Goal: Task Accomplishment & Management: Use online tool/utility

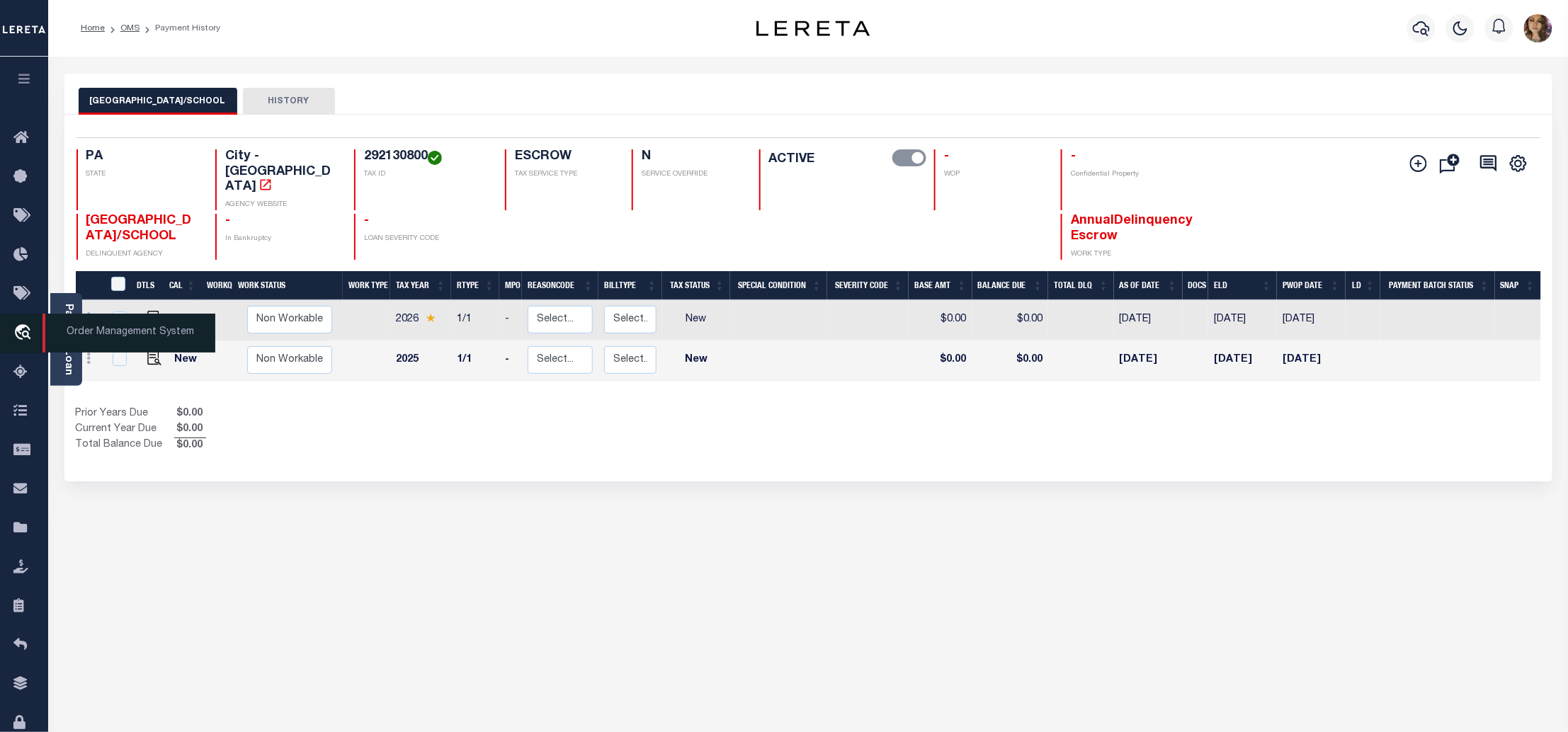
click at [108, 333] on span "Order Management System" at bounding box center [128, 333] width 173 height 39
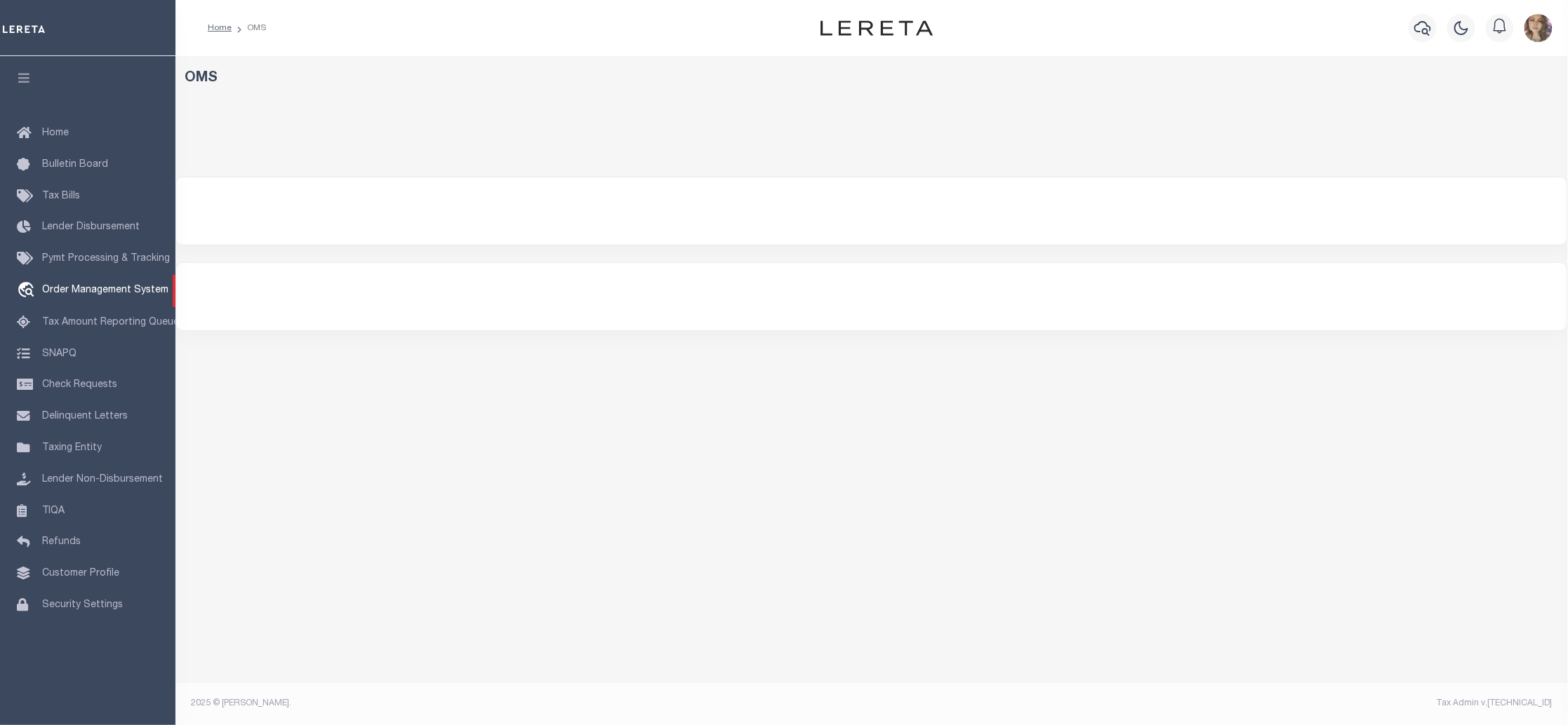
select select "200"
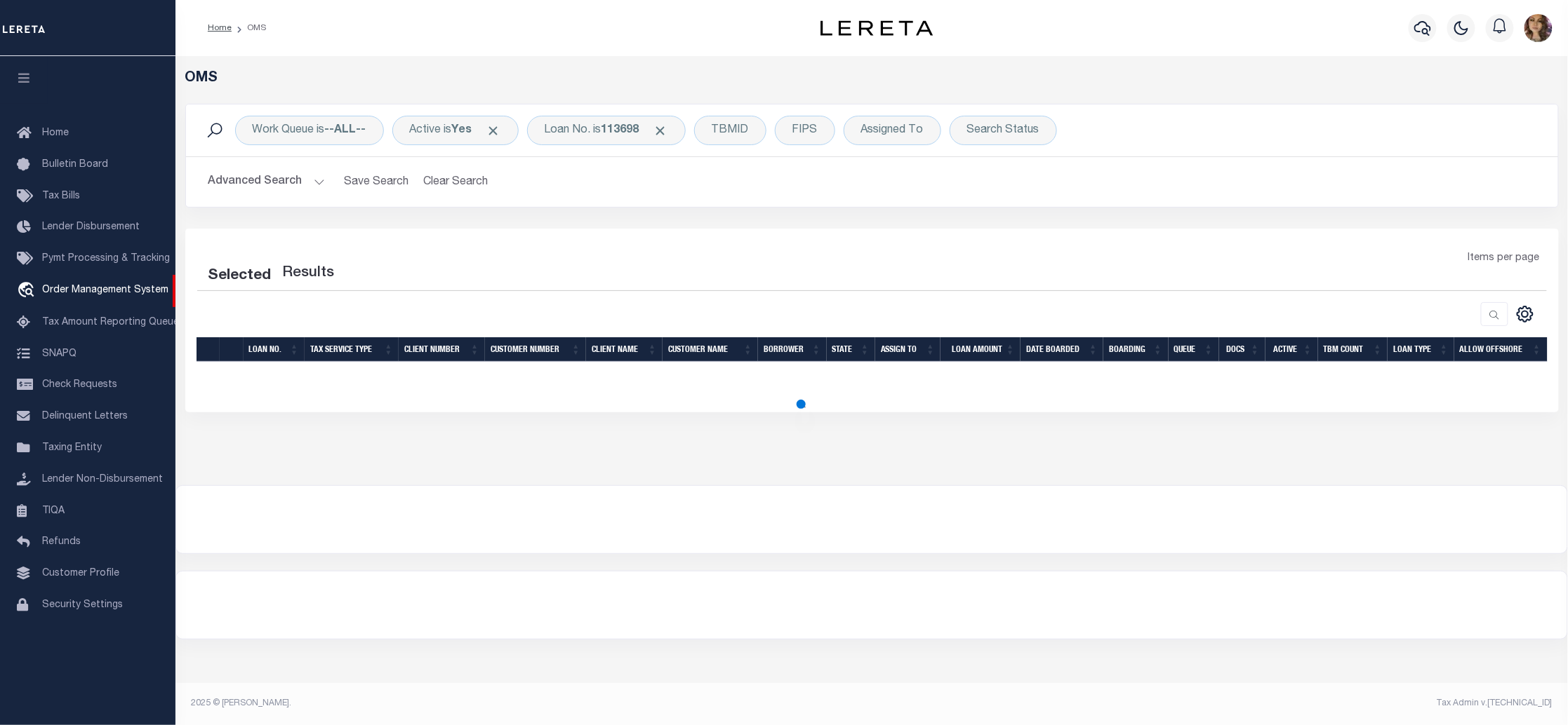
select select "200"
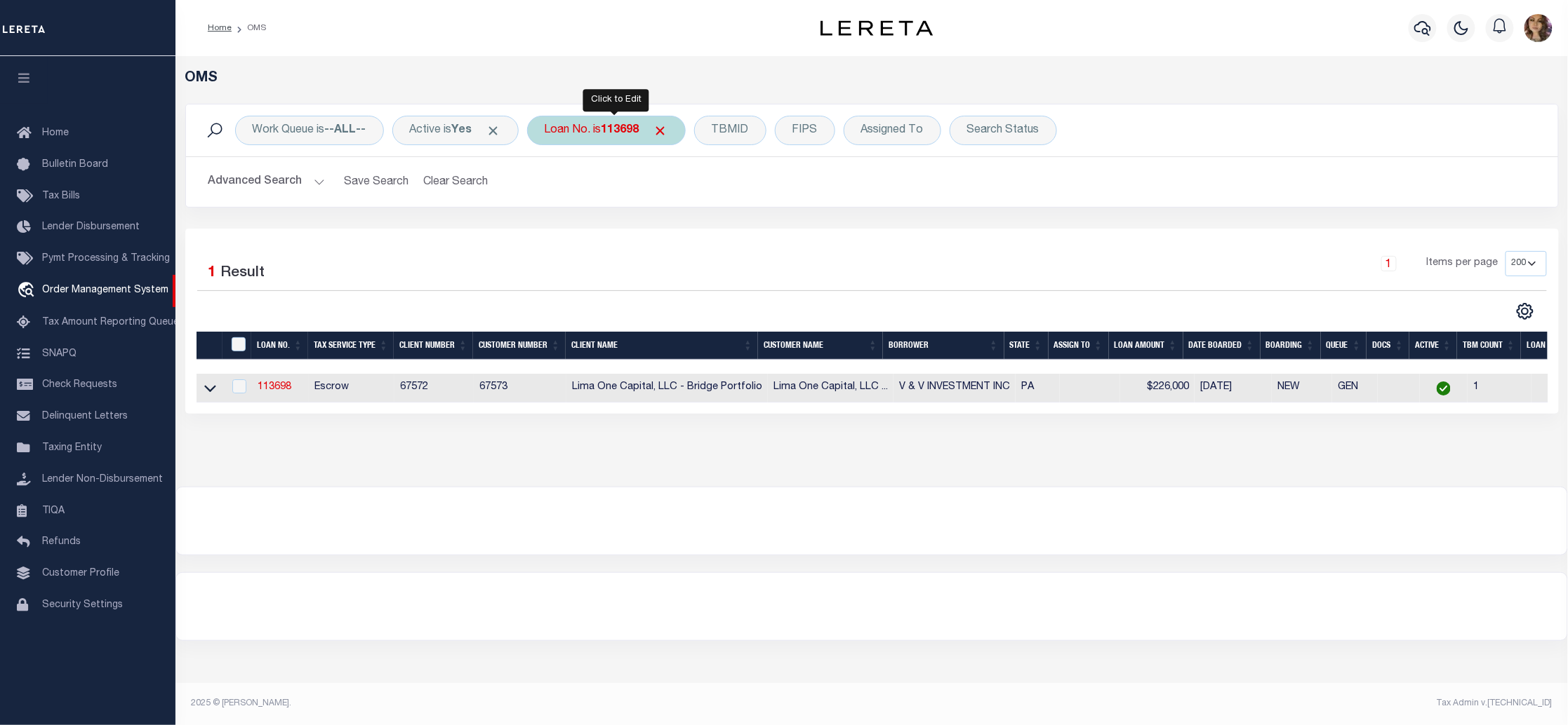
click at [622, 136] on b "113698" at bounding box center [620, 131] width 38 height 11
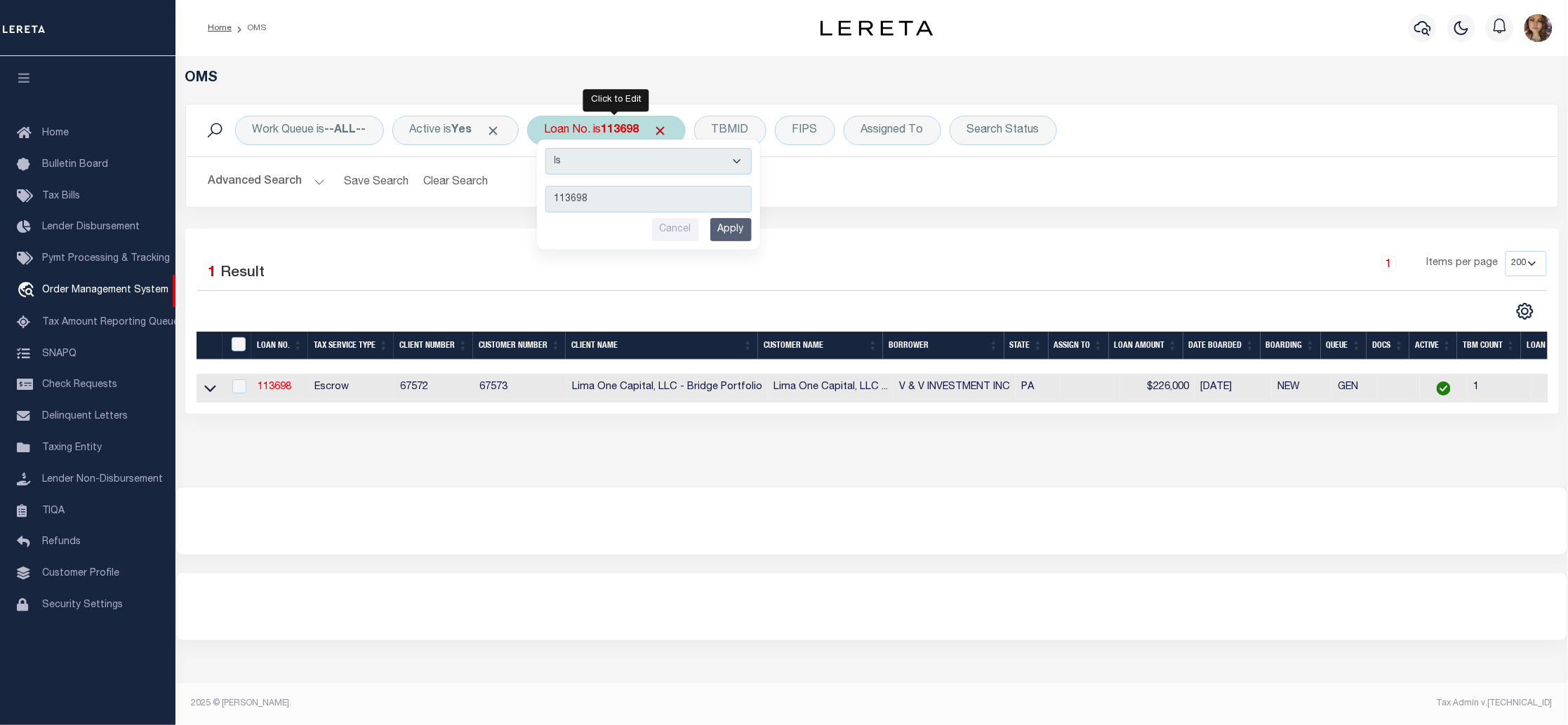
type input "1322734698"
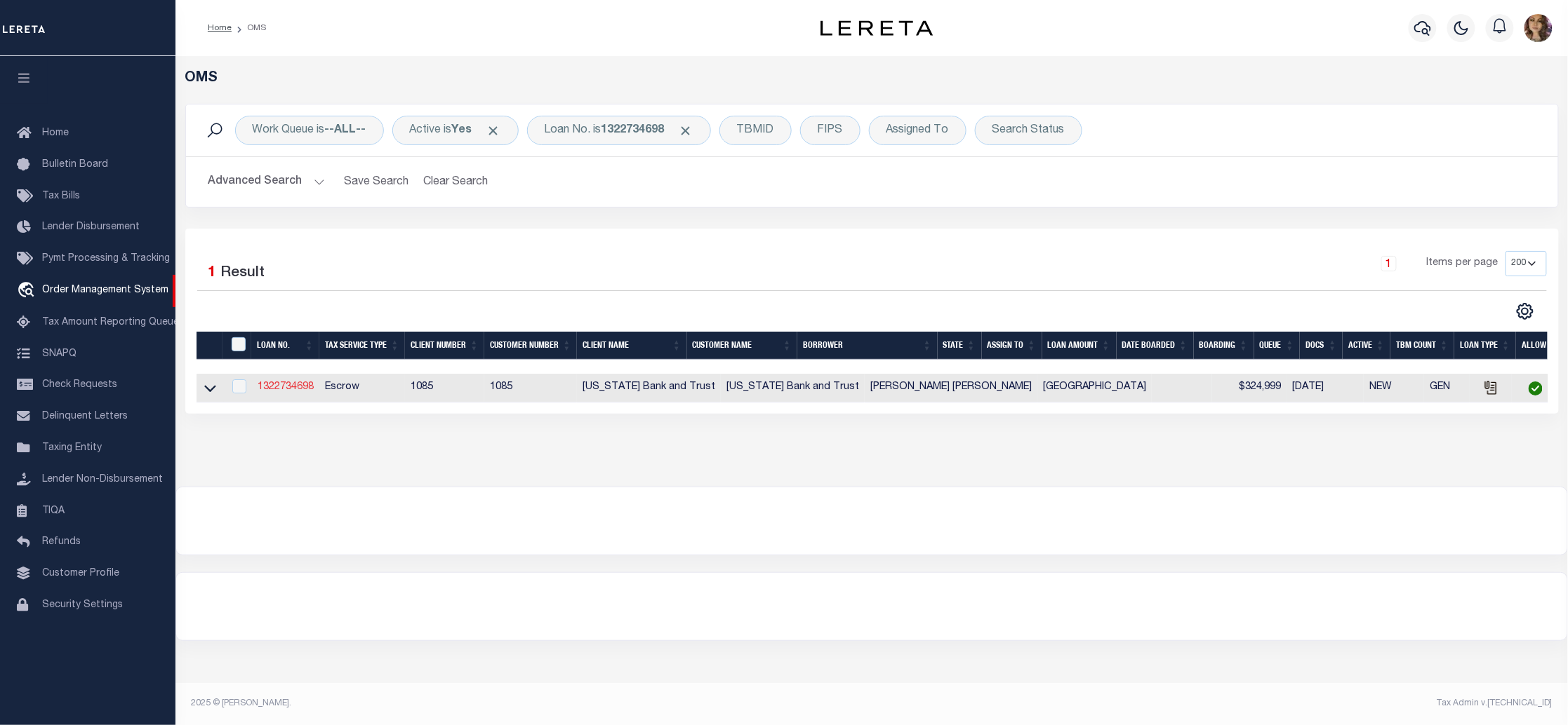
click at [297, 390] on link "1322734698" at bounding box center [286, 387] width 56 height 10
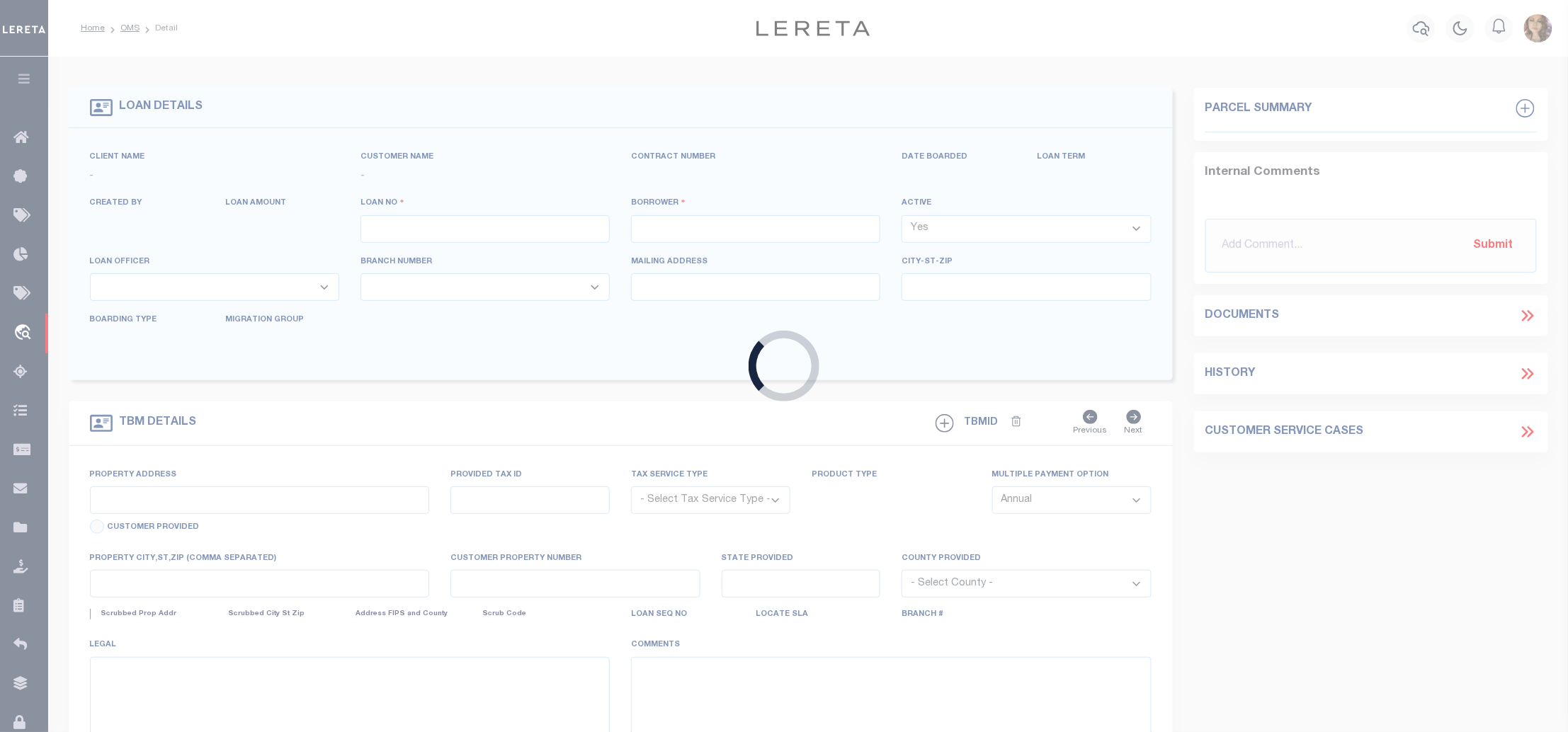
type input "1322734698"
type input "[PERSON_NAME] [PERSON_NAME]"
select select
type input "4801 WENDOVER PL"
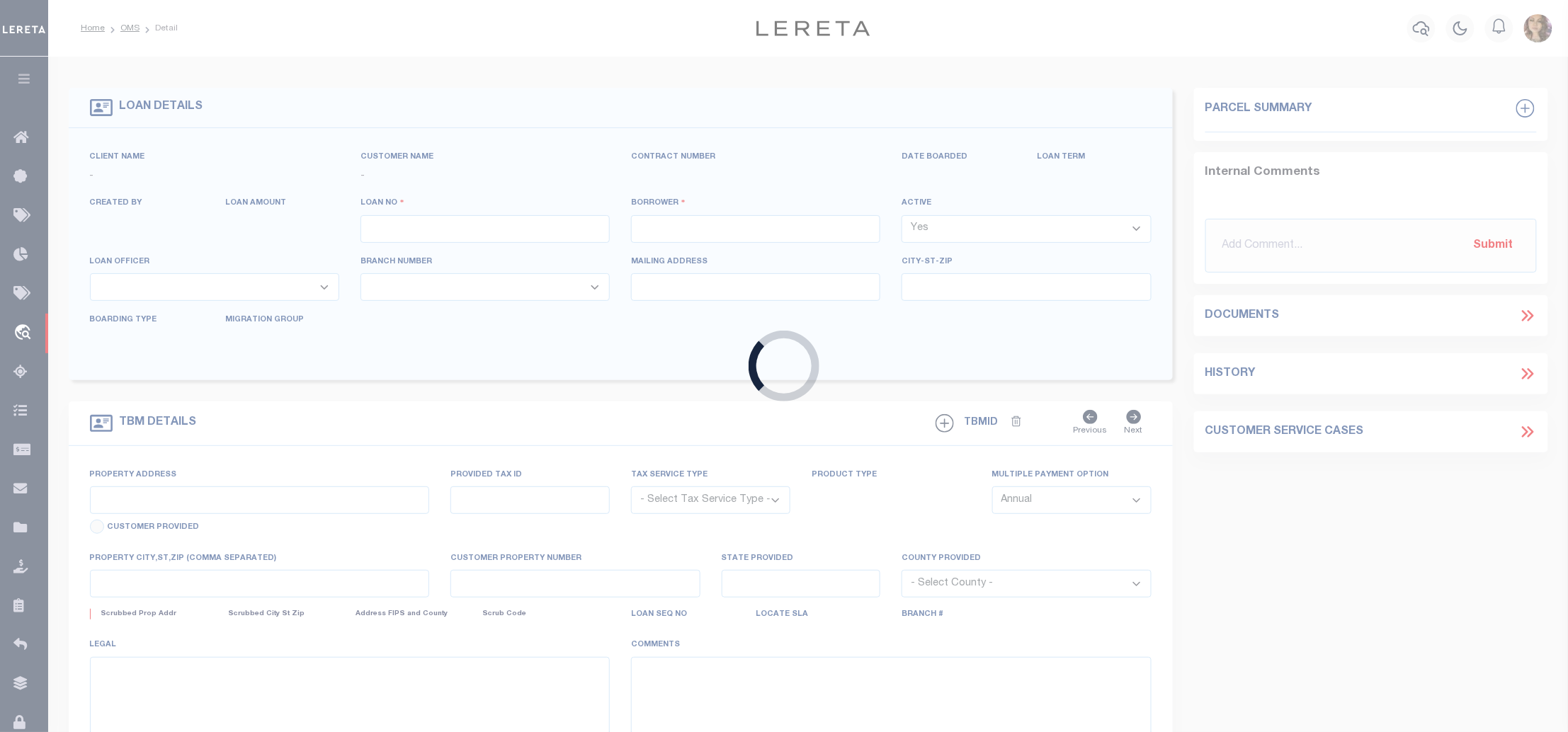
type input "TYLER TX 75703"
select select "Escrow"
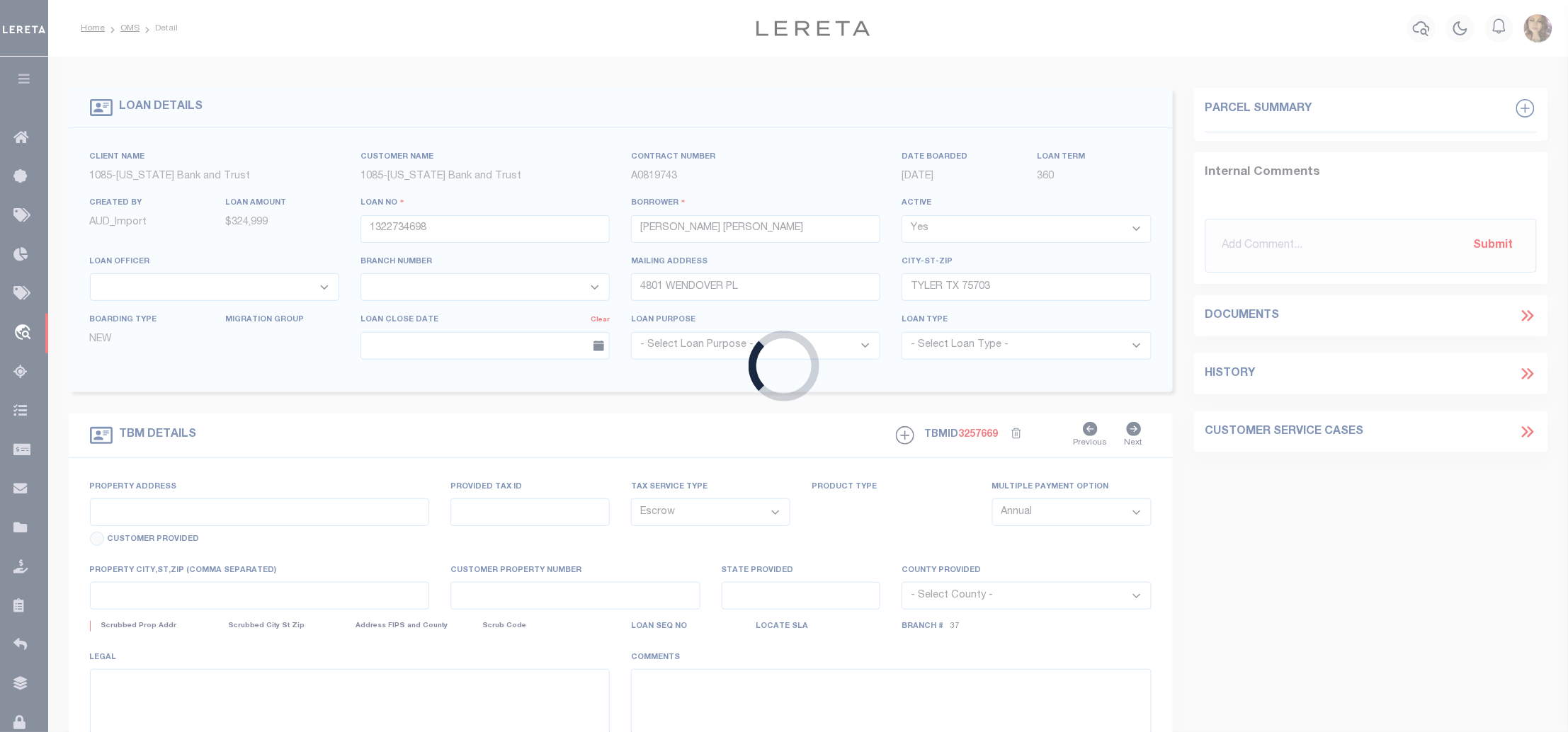
select select "13986"
select select "897"
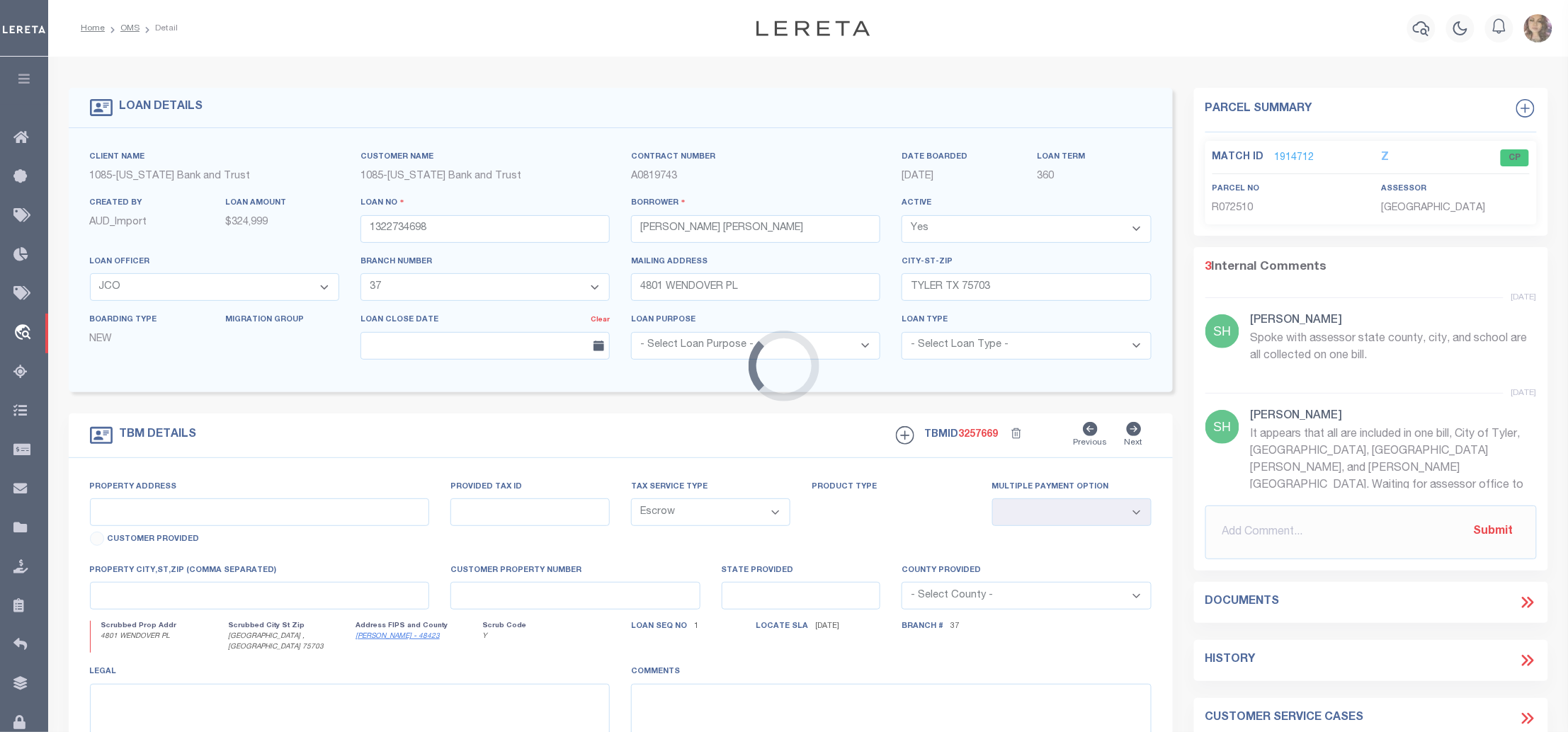
type input "4801 WENDOVER PL"
type input "R072510"
select select
type input "[GEOGRAPHIC_DATA] , [GEOGRAPHIC_DATA] 75703"
type input "[GEOGRAPHIC_DATA]"
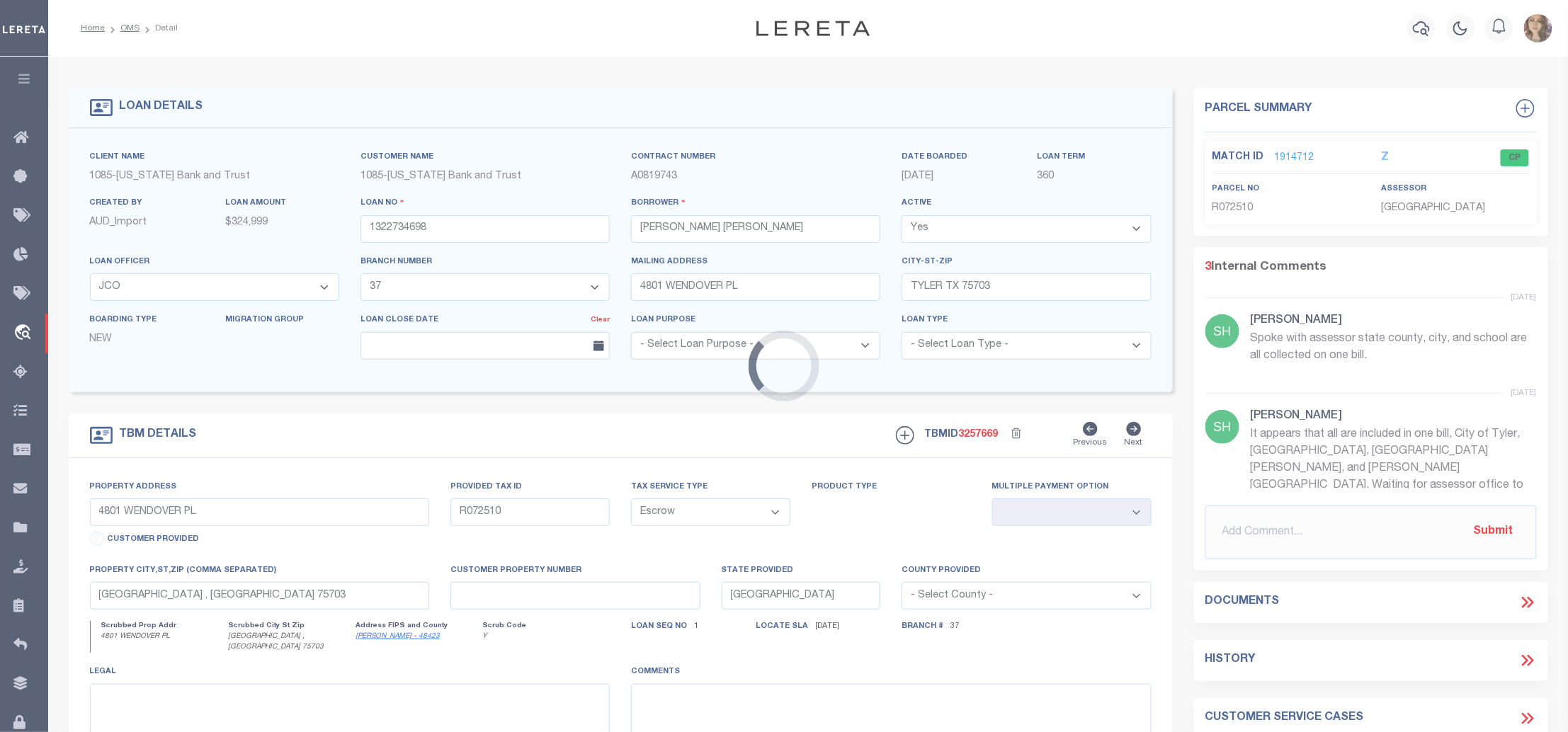
select select
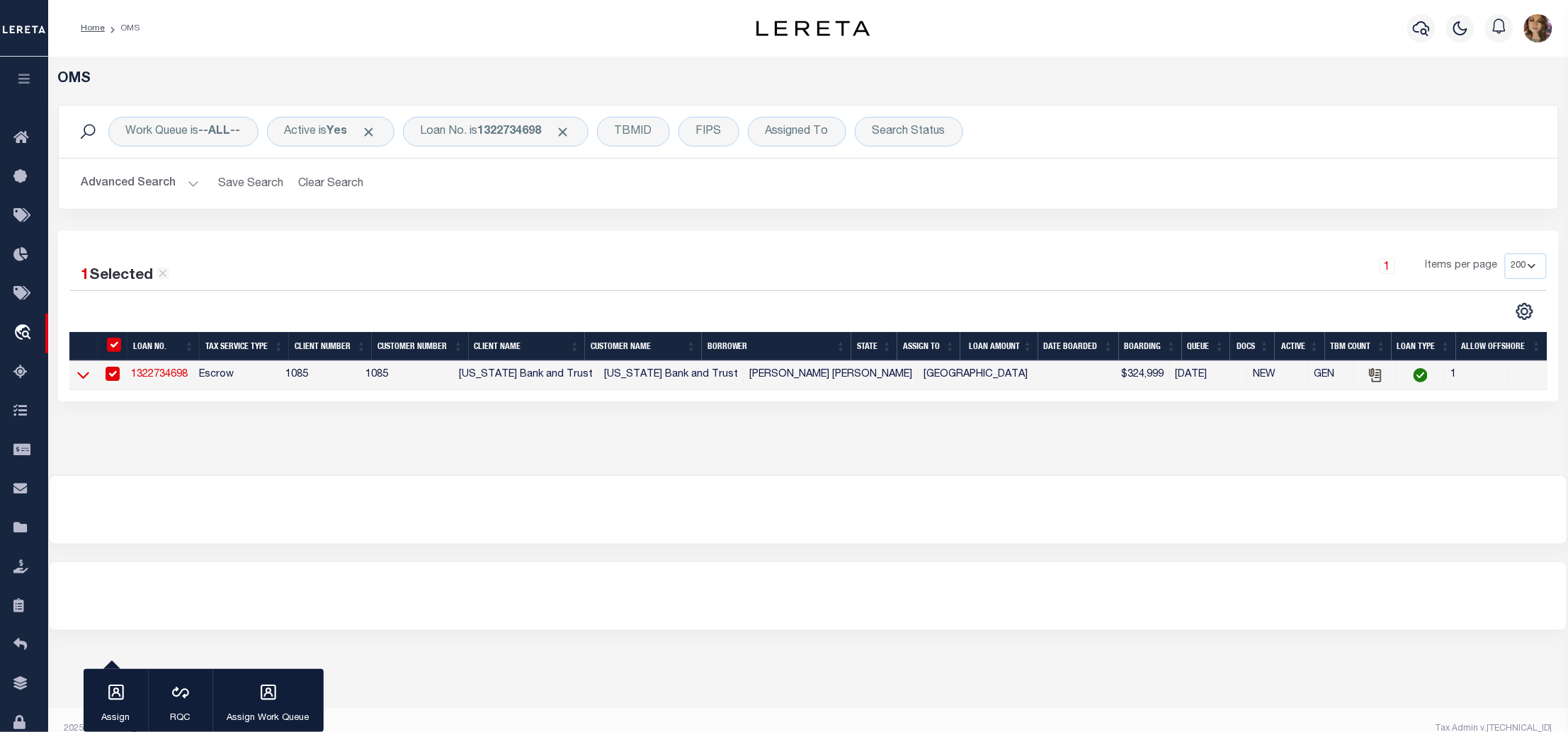
click at [86, 375] on icon at bounding box center [83, 375] width 12 height 15
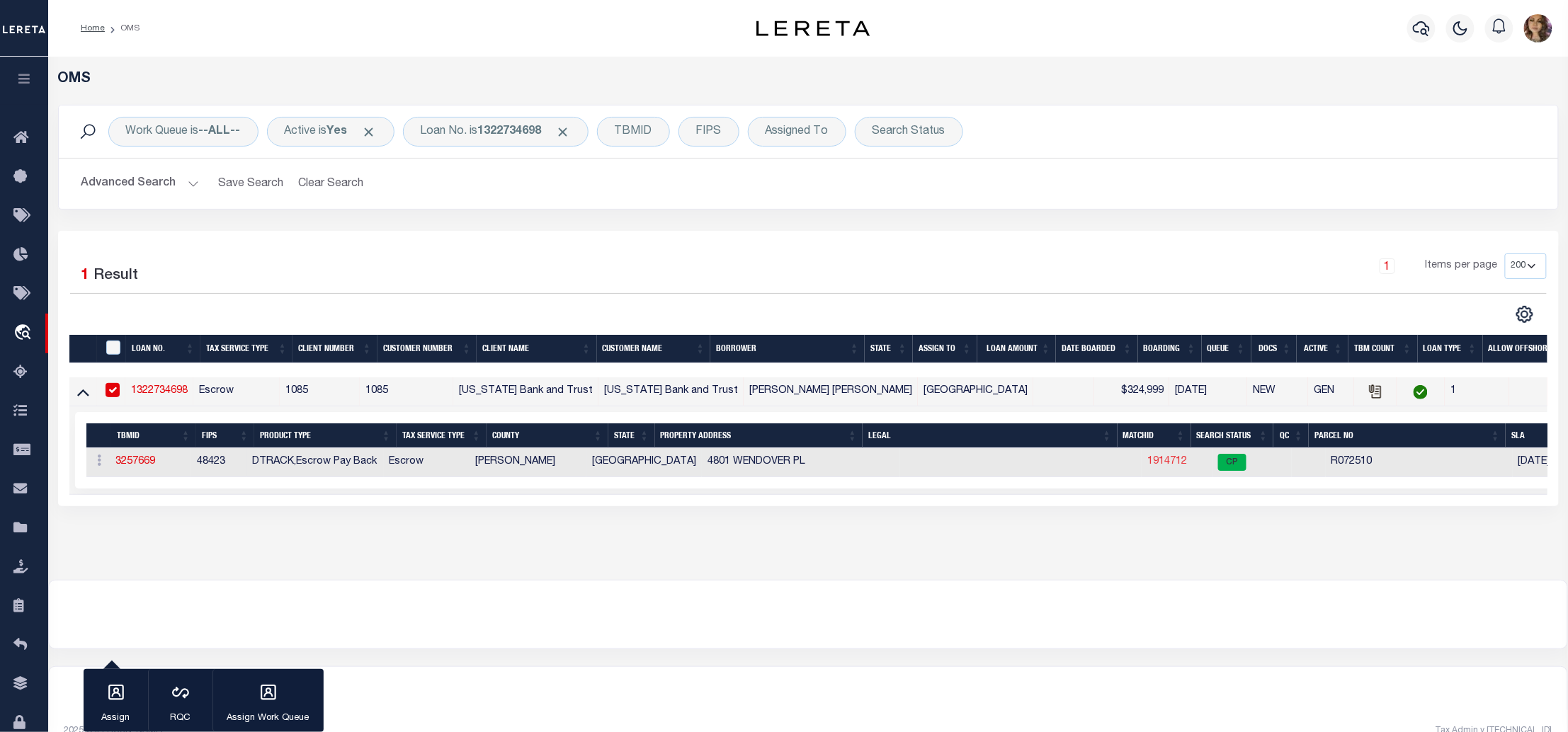
click at [1147, 463] on link "1914712" at bounding box center [1167, 462] width 40 height 10
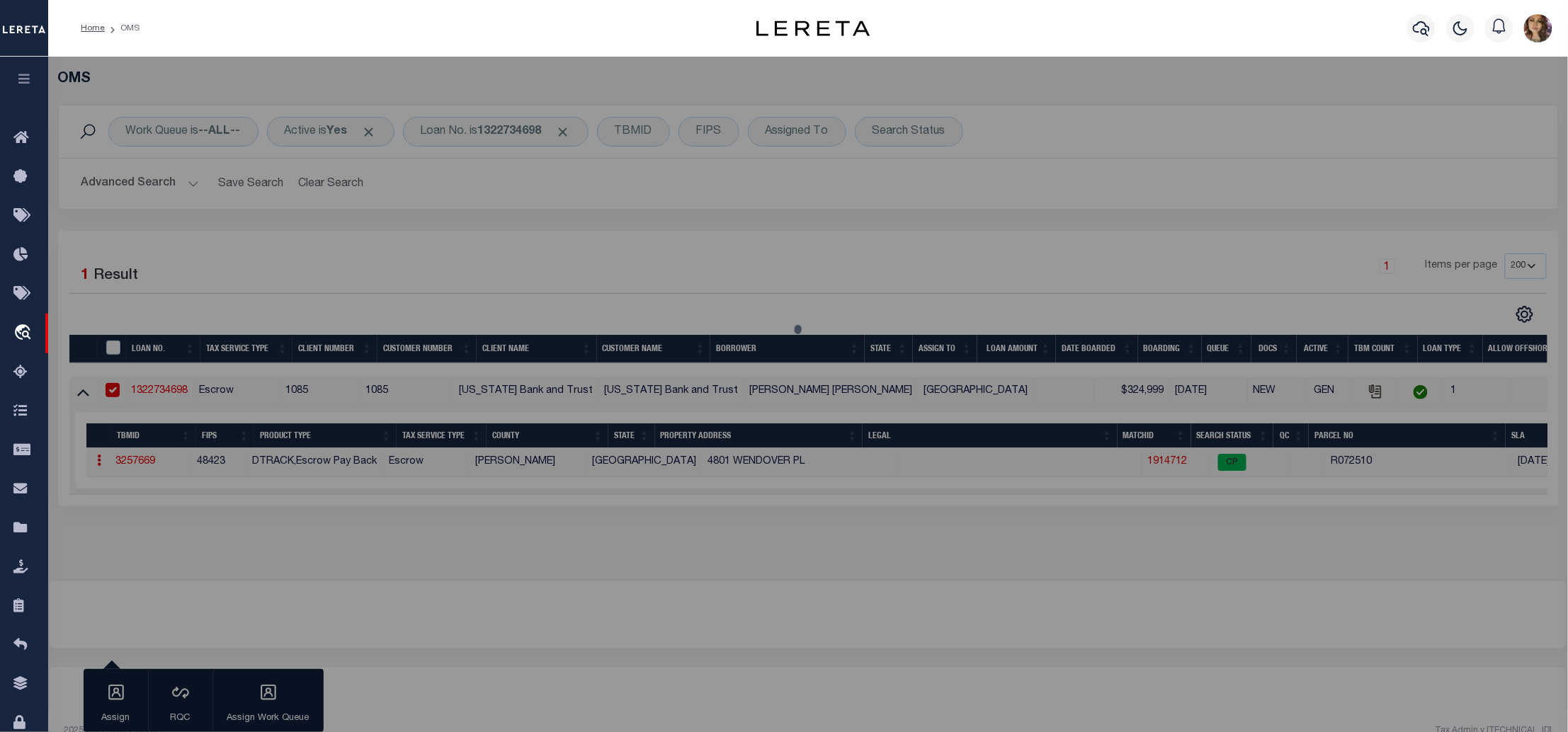
checkbox input "false"
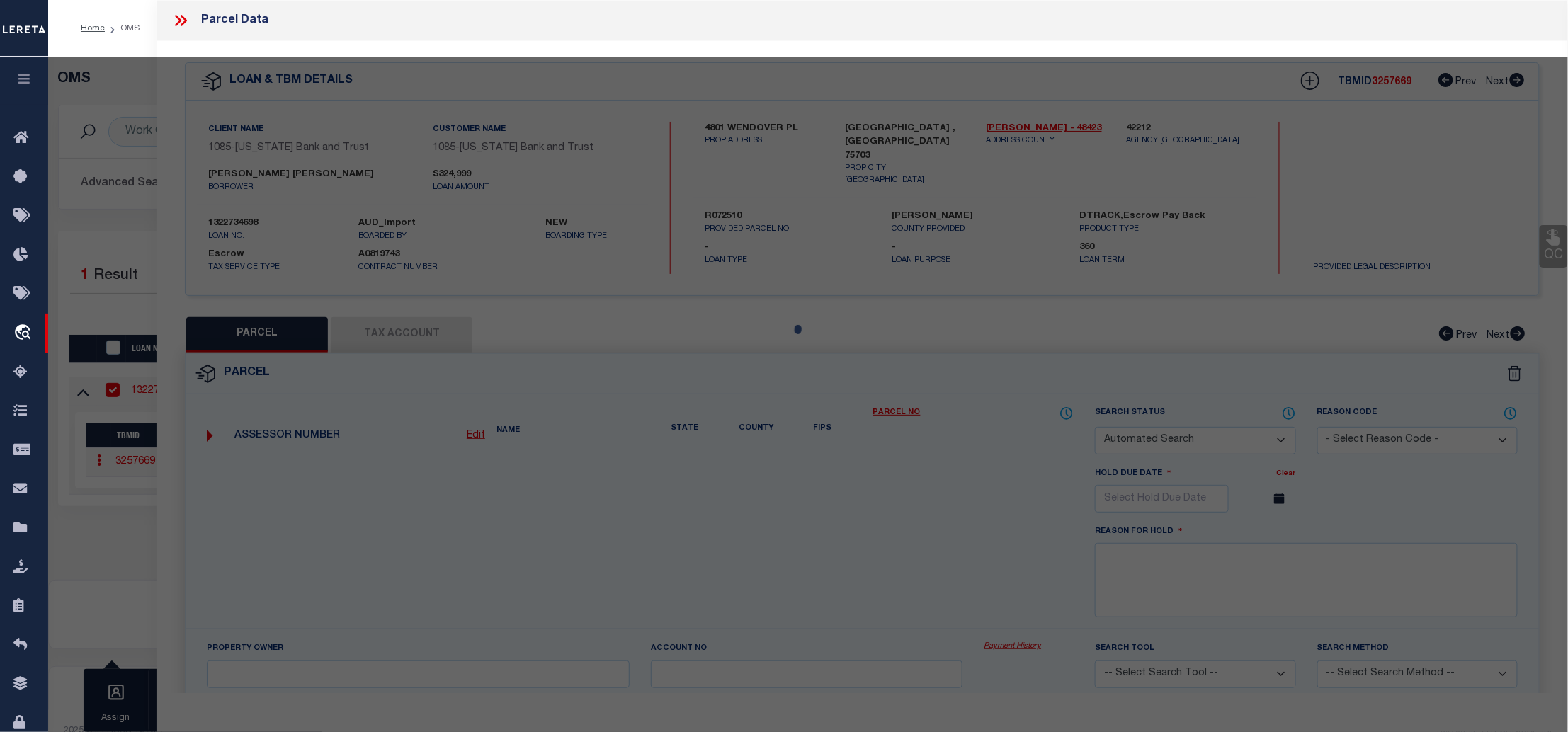
select select "CP"
type input "[PERSON_NAME] & [PERSON_NAME]"
type input "150000103223012000"
type input "4801 WENDOVER PL"
checkbox input "false"
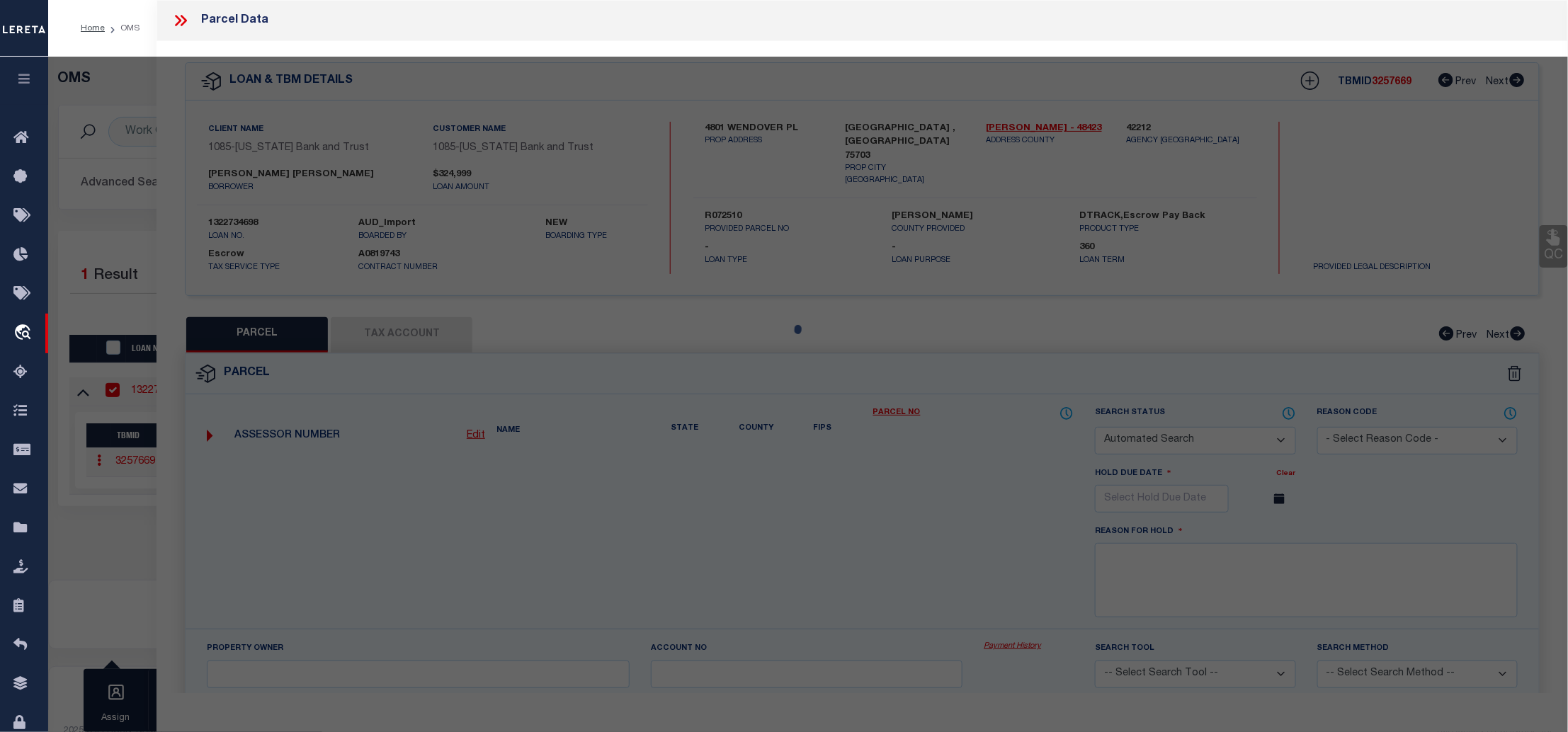
type input "TYLER TX"
type textarea "4801 WENDOVER PL C189 I-19.4[GEOGRAPHIC_DATA] U-10 BLOCK 1032-W LOT 12 0.000"
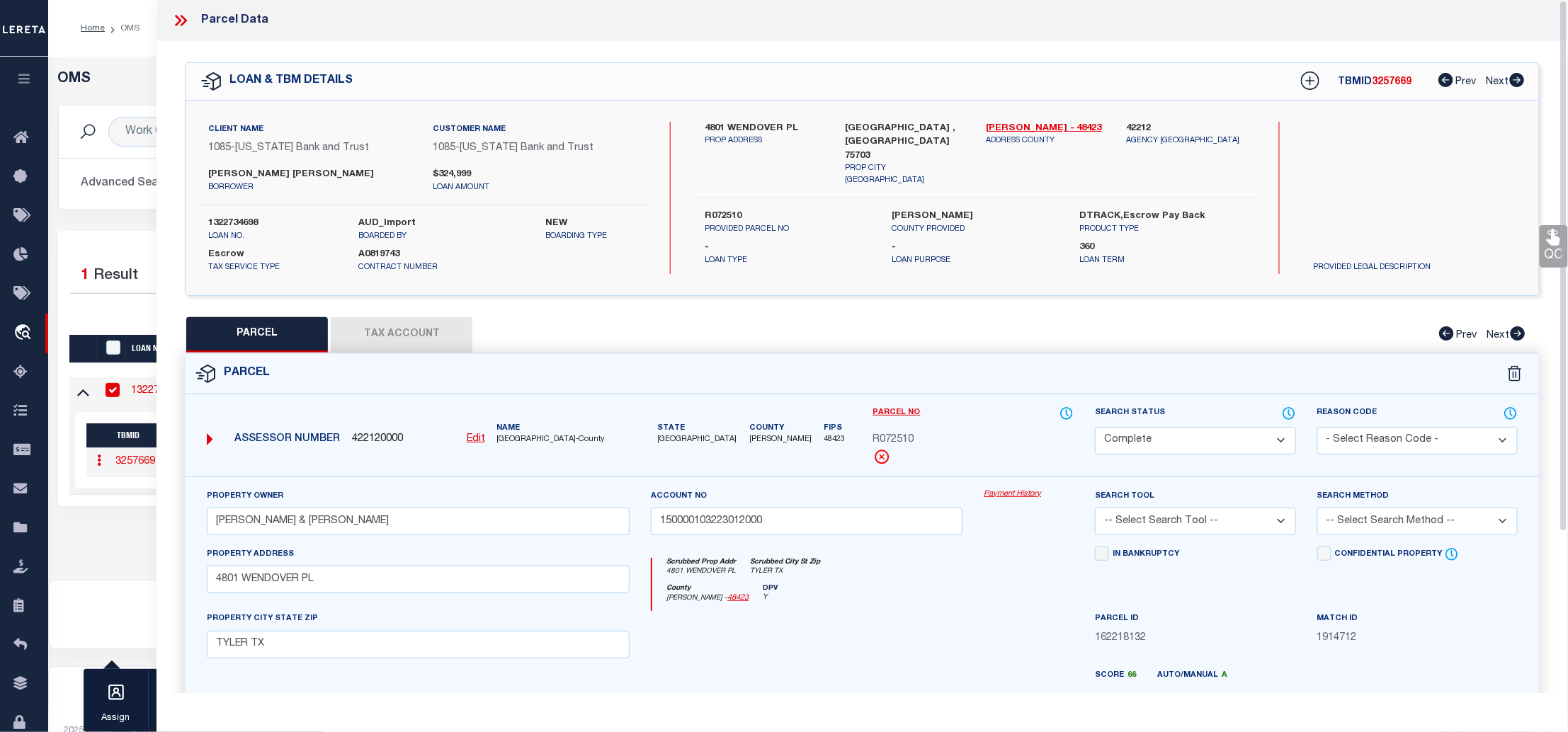
click at [1017, 496] on link "Payment History" at bounding box center [1029, 494] width 90 height 12
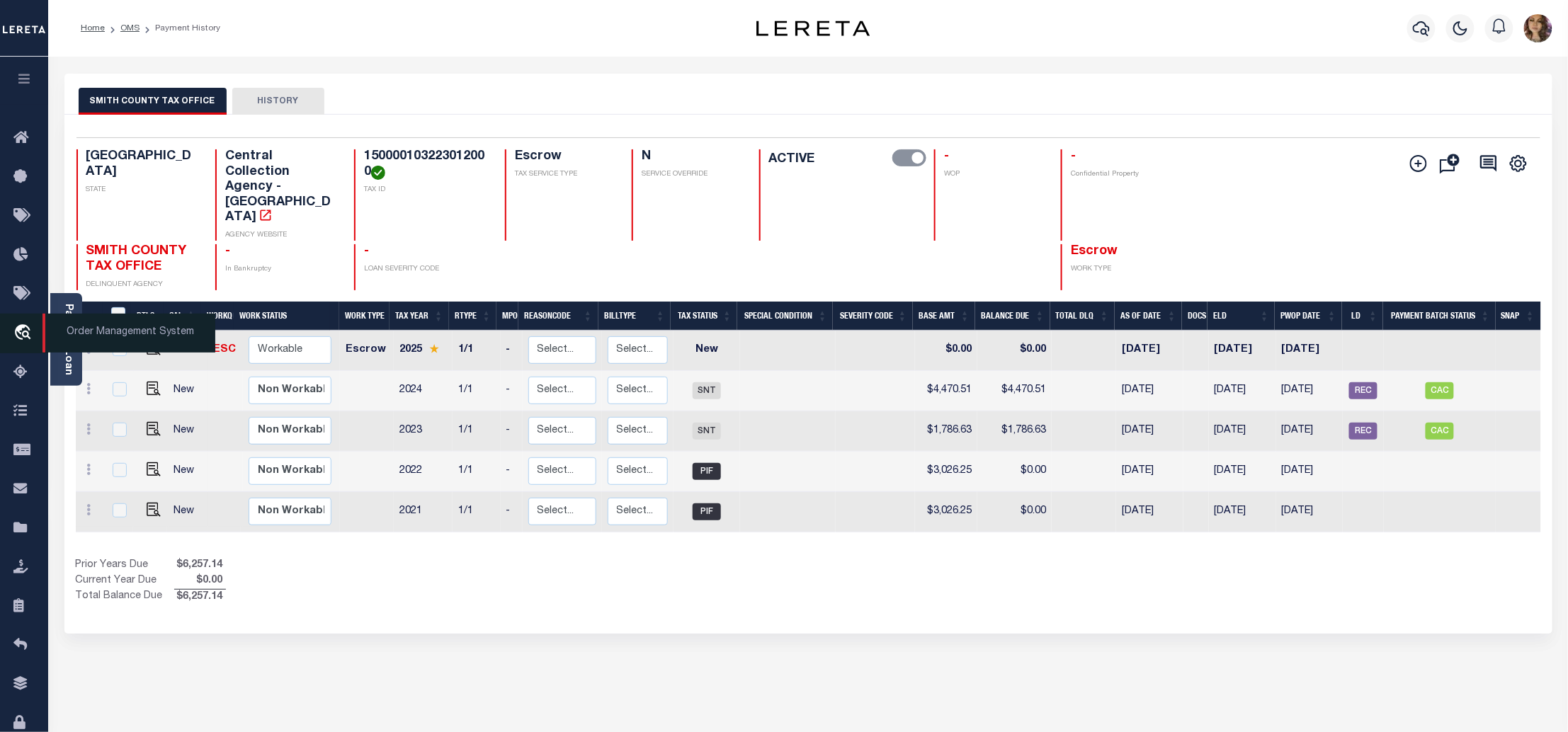
click at [102, 327] on span "Order Management System" at bounding box center [128, 333] width 173 height 39
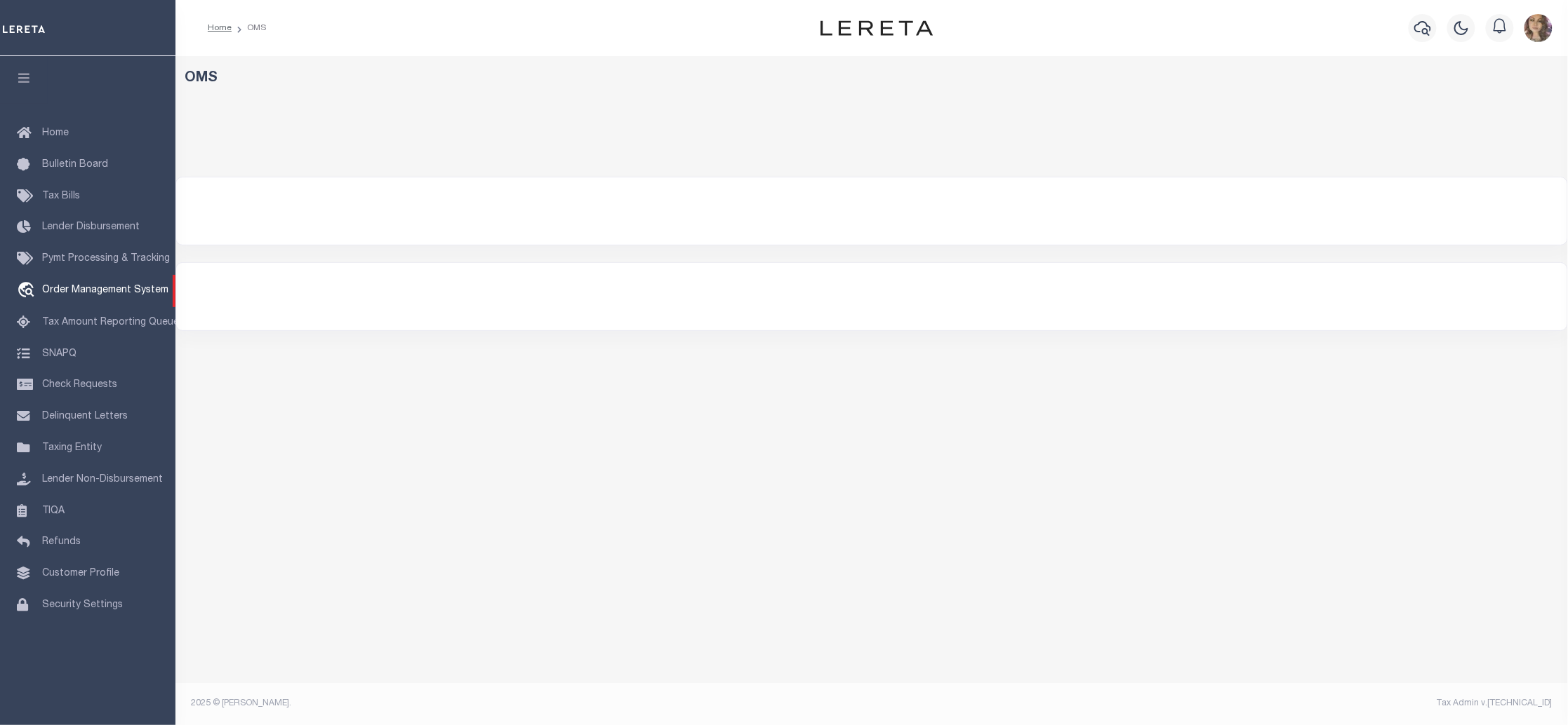
select select "200"
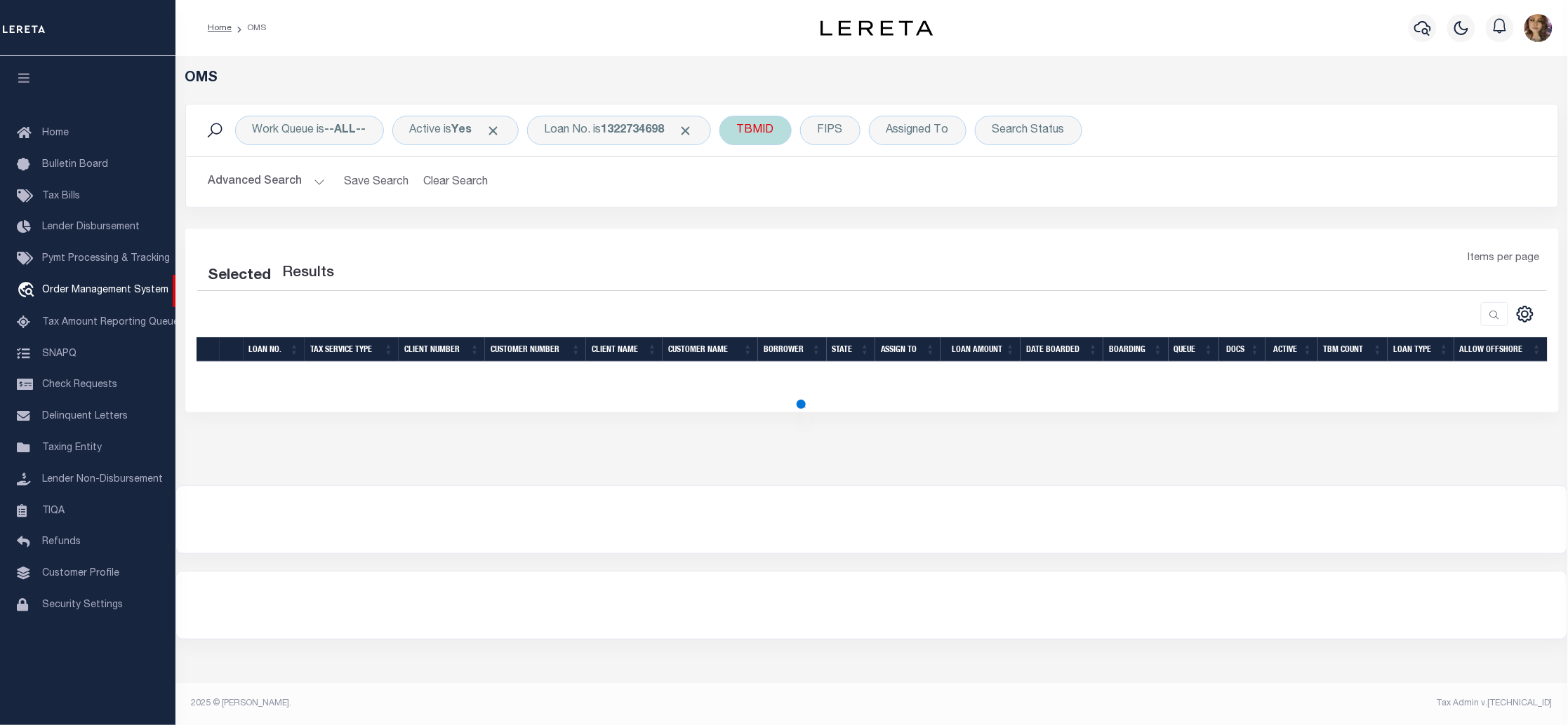
select select "200"
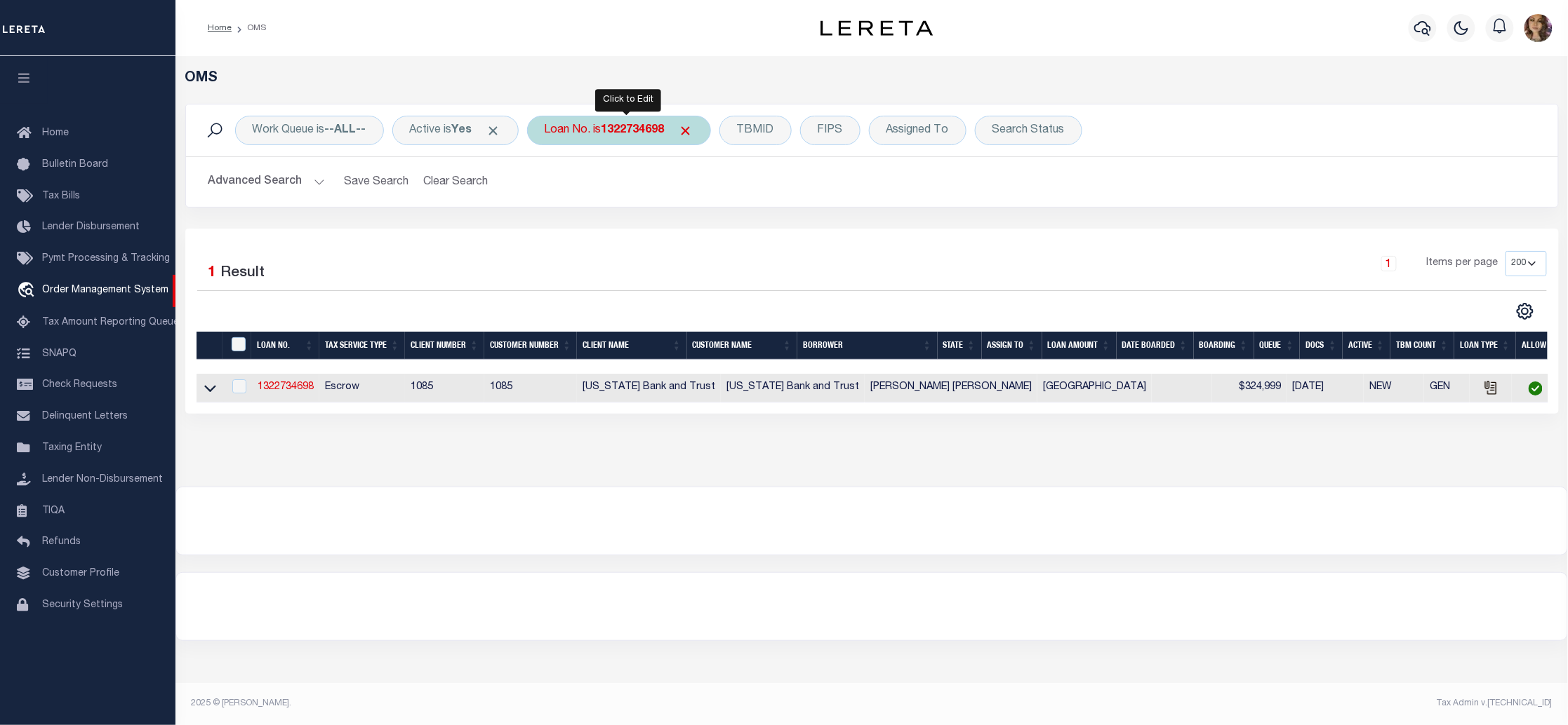
click at [654, 130] on b "1322734698" at bounding box center [633, 131] width 63 height 11
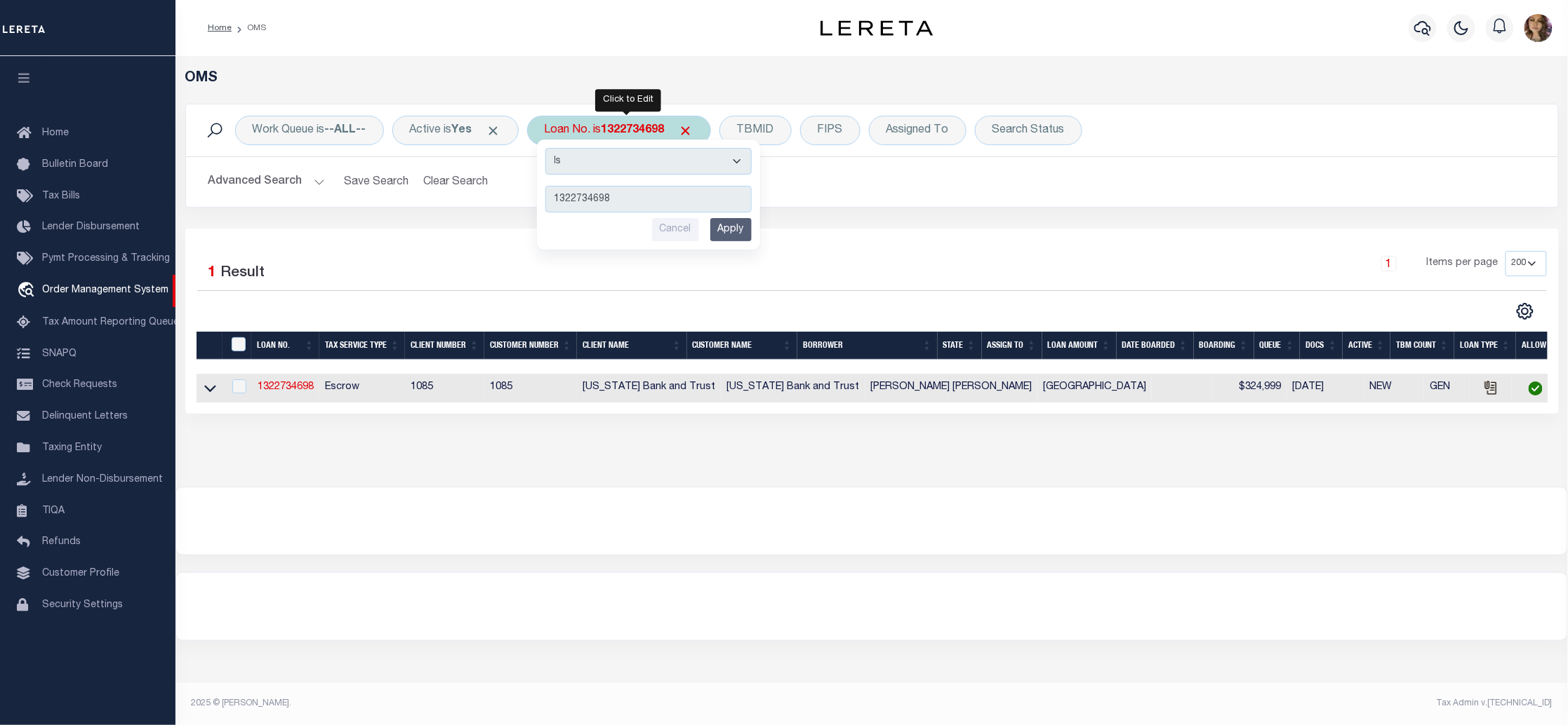
type input "910012805788"
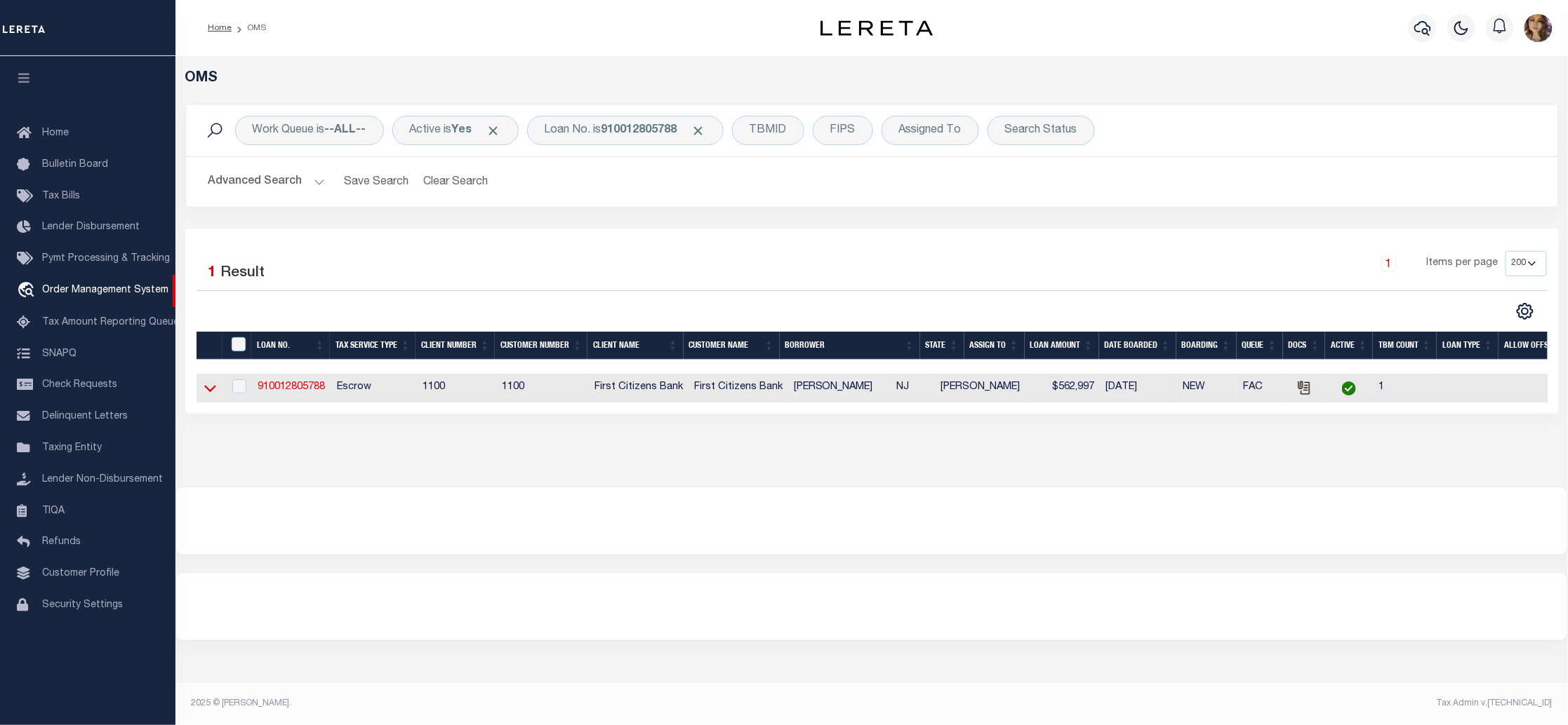
click at [214, 392] on icon at bounding box center [210, 389] width 12 height 7
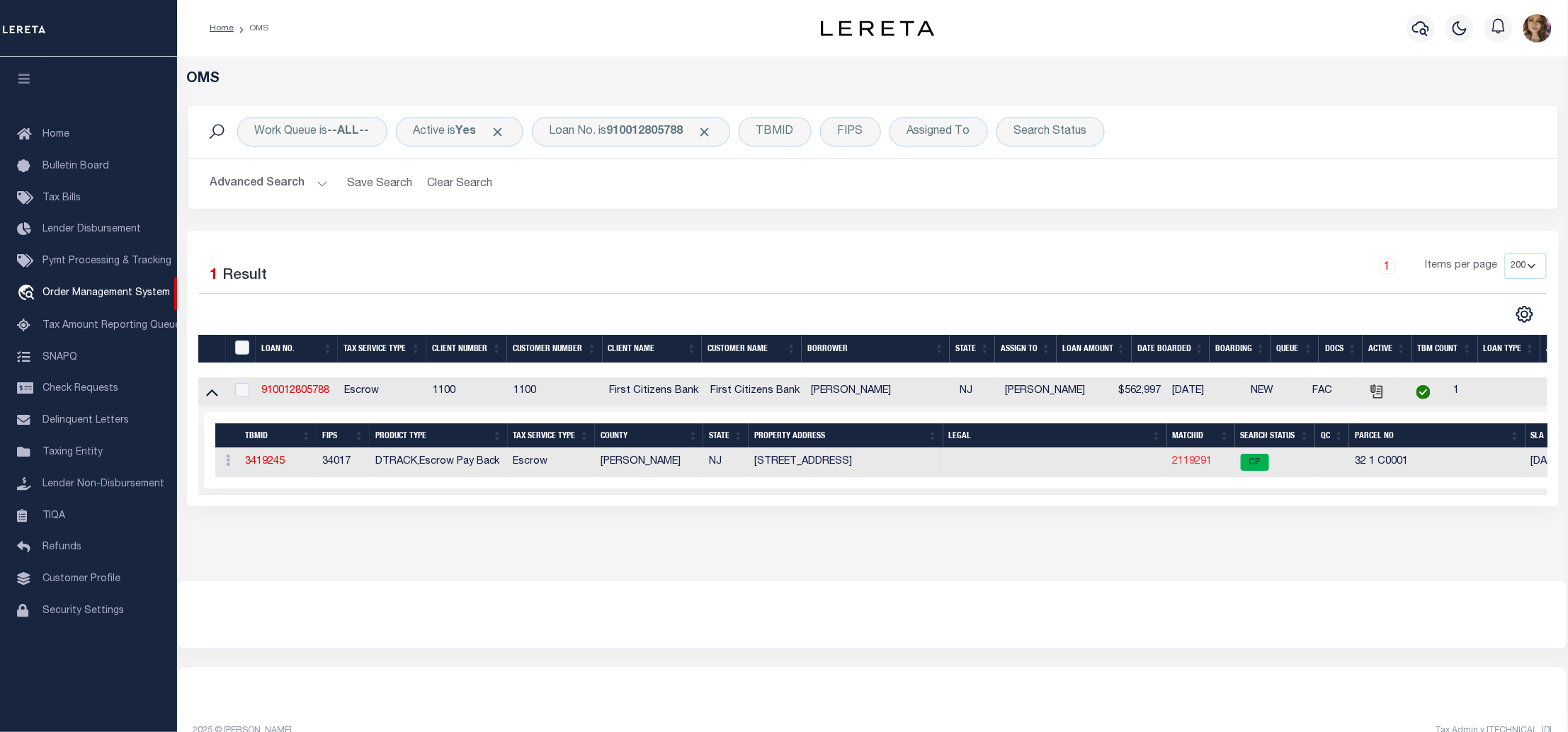
click at [1189, 467] on link "2119291" at bounding box center [1193, 462] width 40 height 10
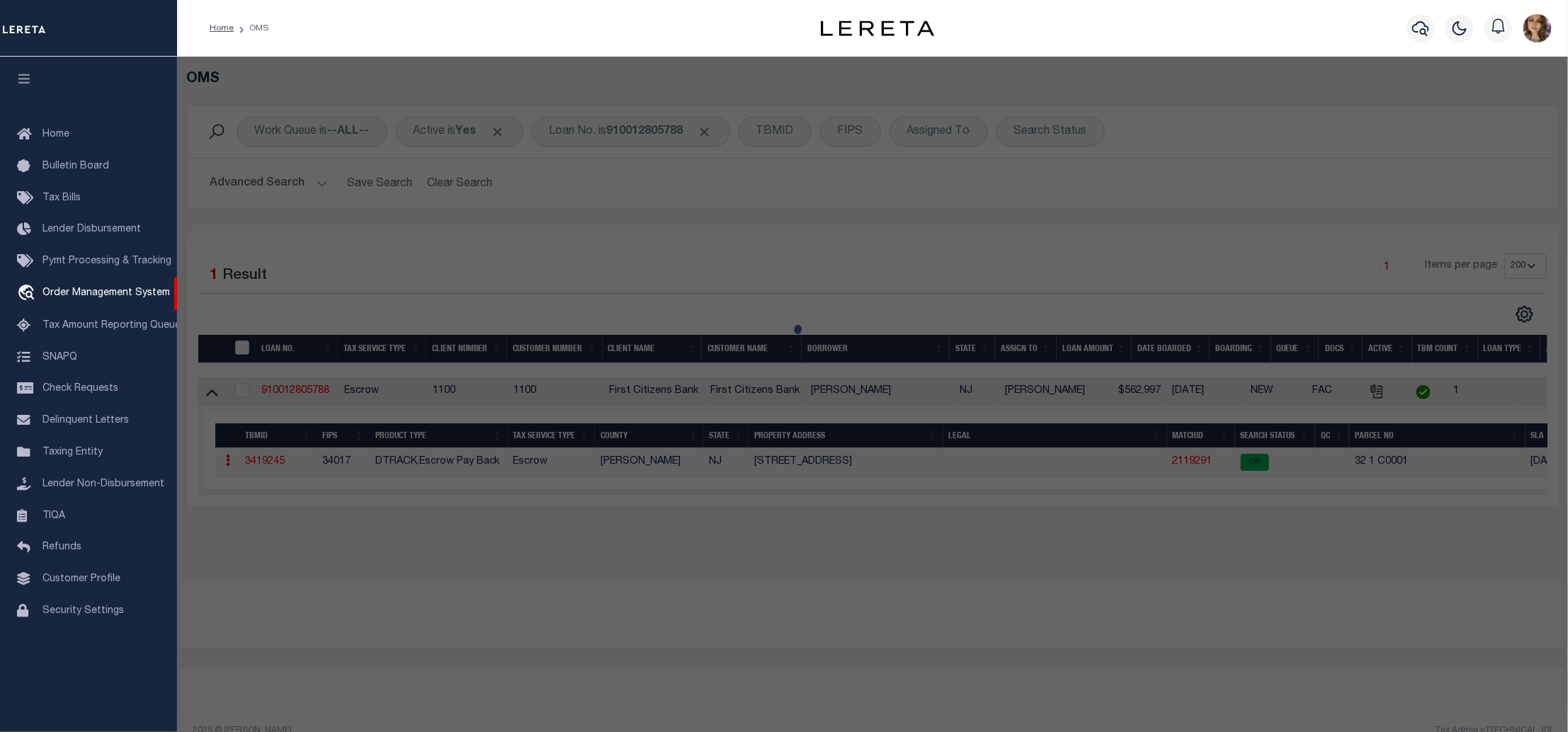
checkbox input "false"
select select "CP"
type input "BOSCO, ROBERT"
select select "AGW"
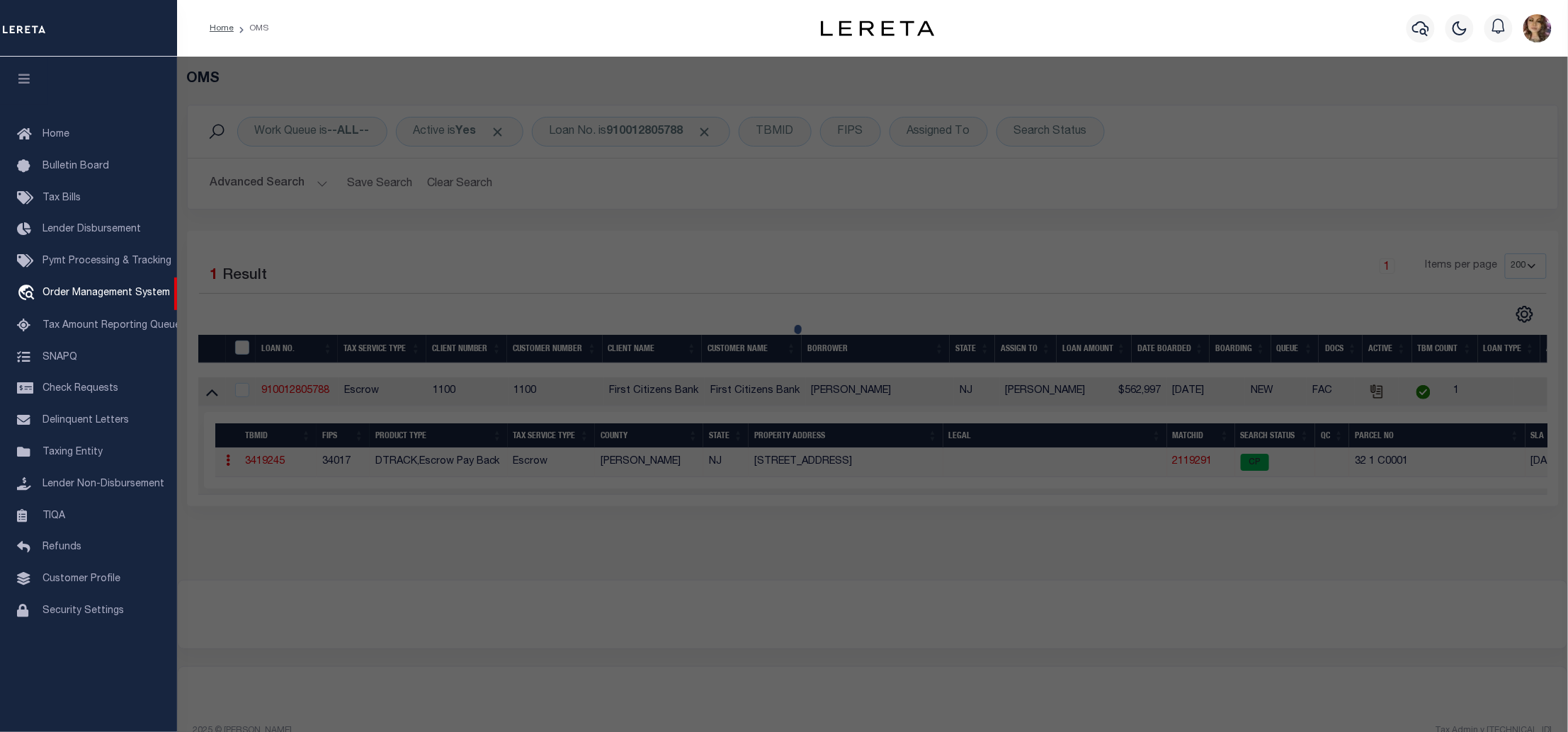
select select
type input "360 FIRST ST"
type input "HOBOKEN NJ 07030"
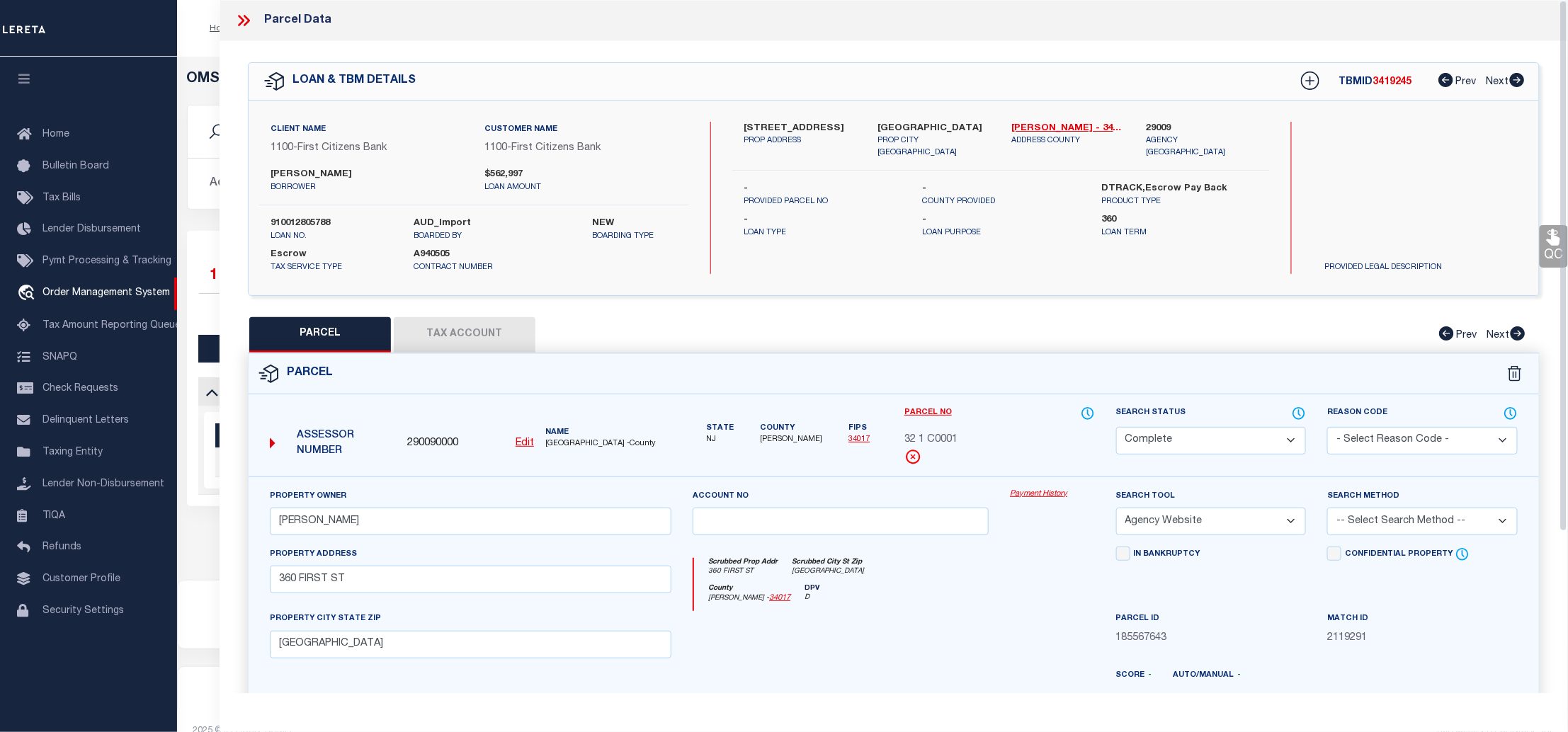
click at [1037, 496] on link "Payment History" at bounding box center [1052, 494] width 84 height 12
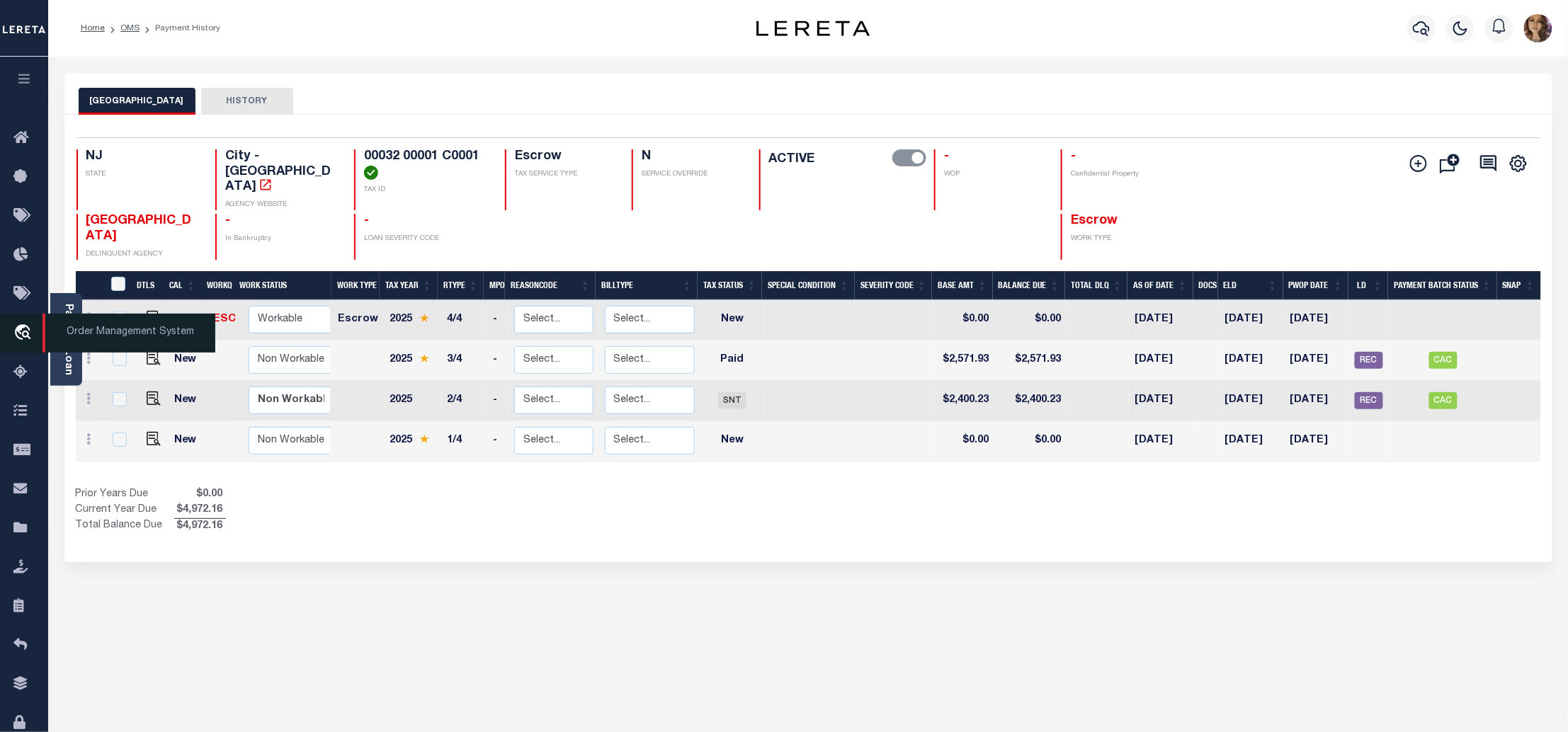
click at [76, 323] on span "Order Management System" at bounding box center [128, 333] width 173 height 39
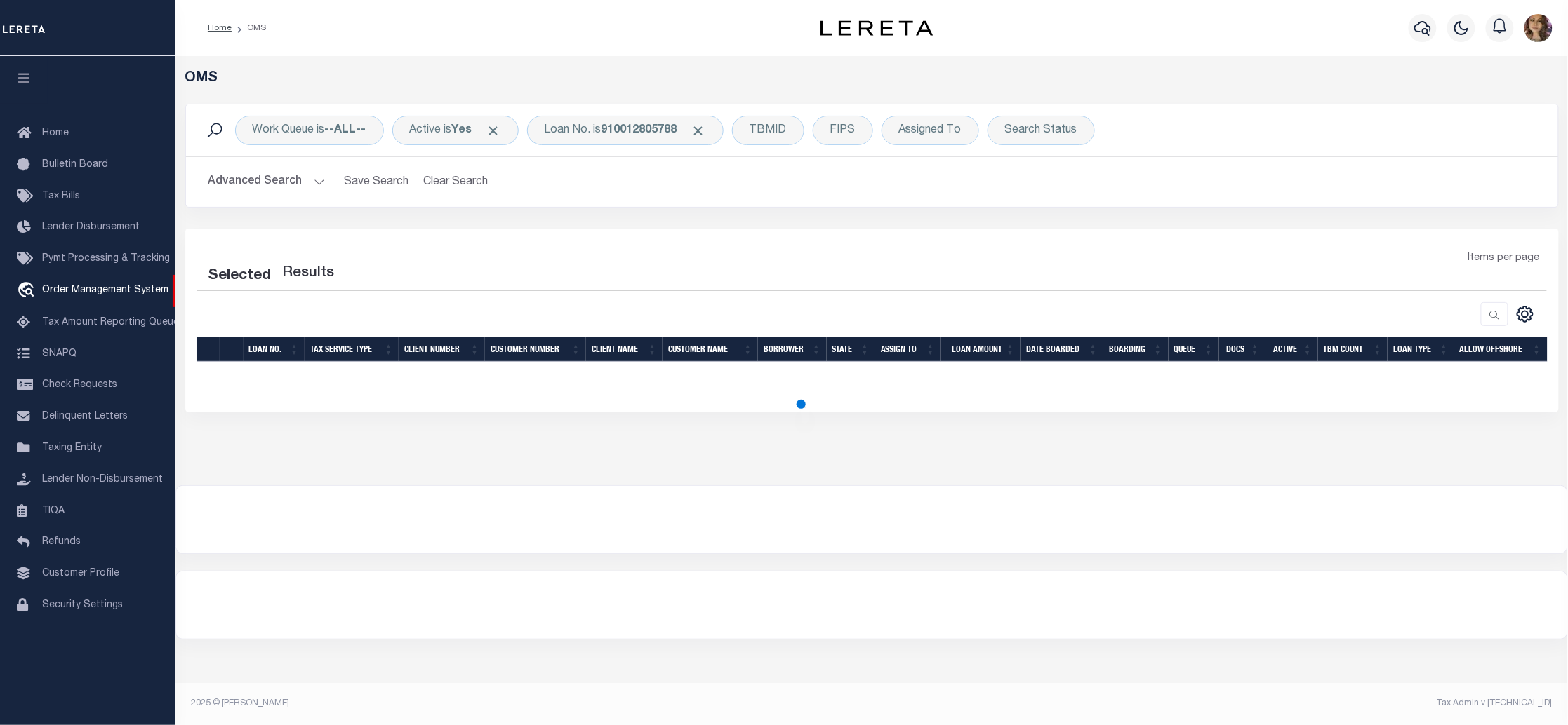
select select "200"
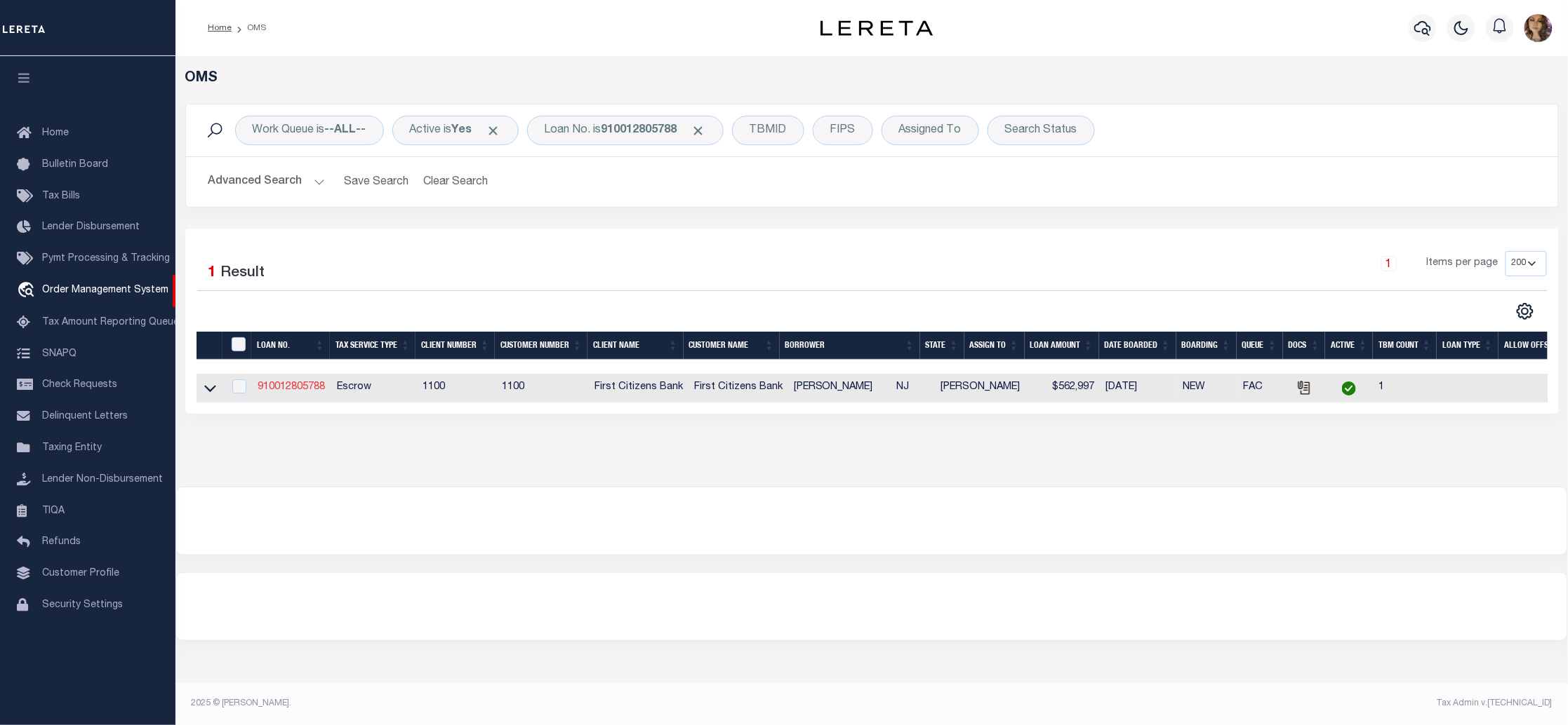
click at [308, 390] on link "910012805788" at bounding box center [292, 387] width 67 height 10
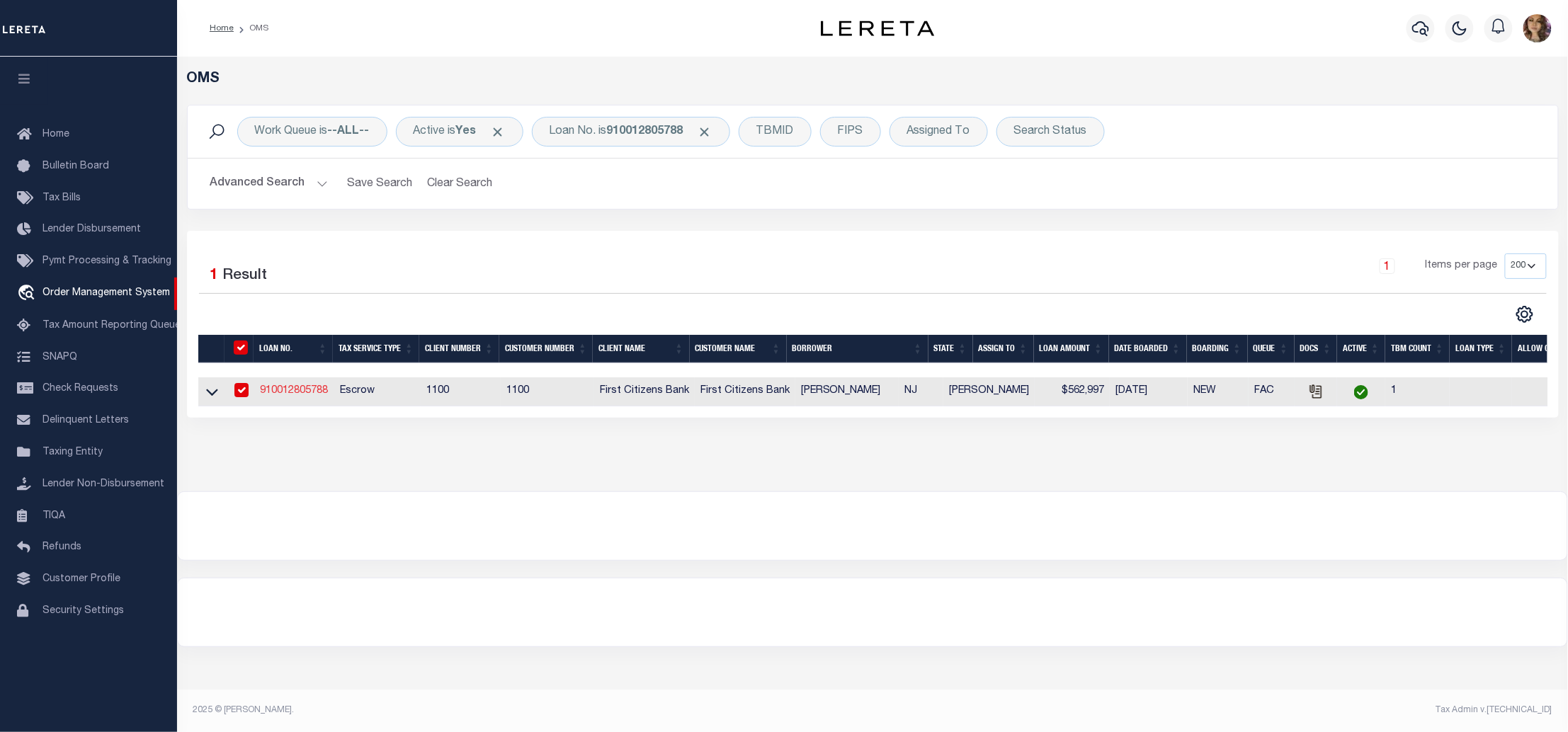
type input "910012805788"
type input "ROBERT ANTHONY BOSCO"
select select
select select "Escrow"
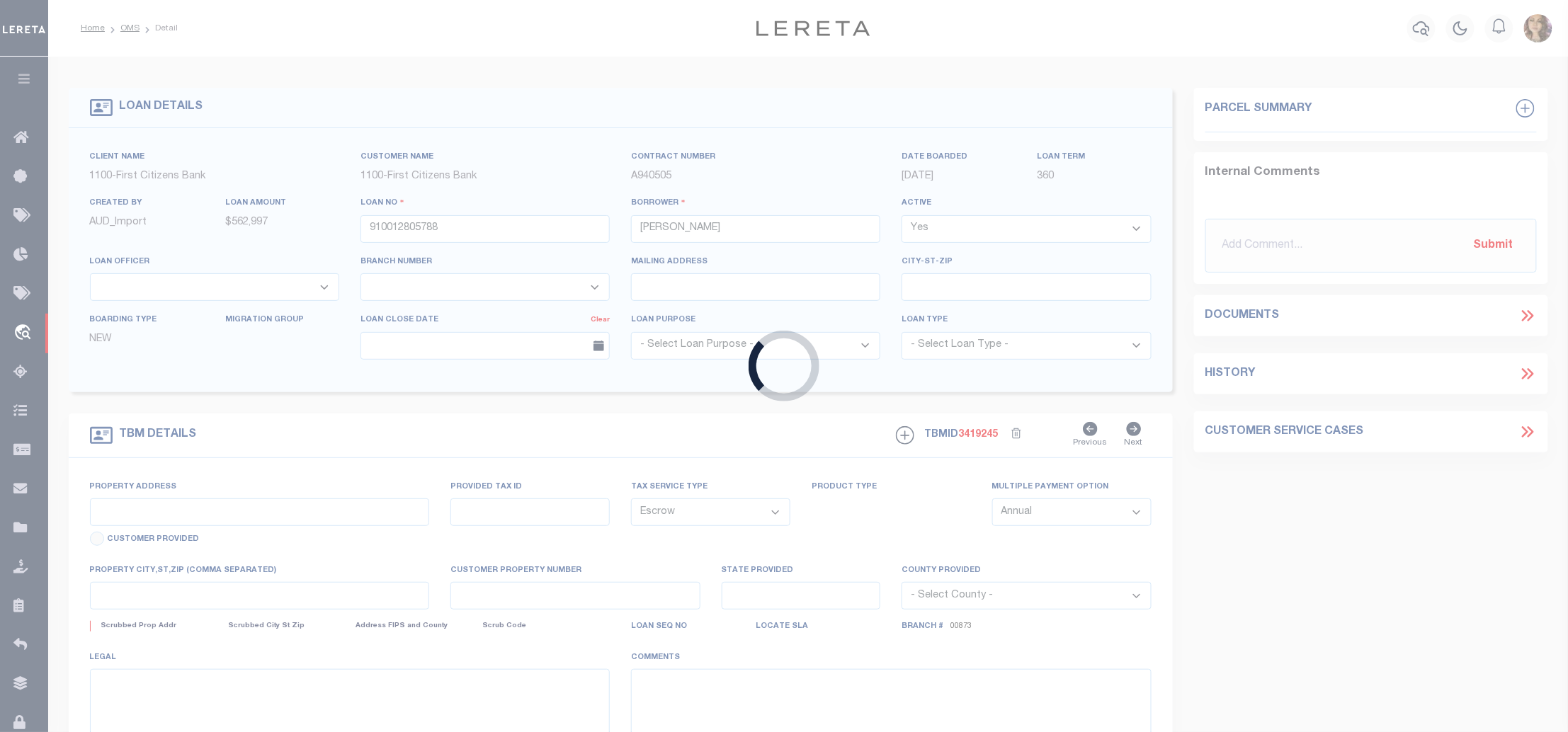
select select "24377"
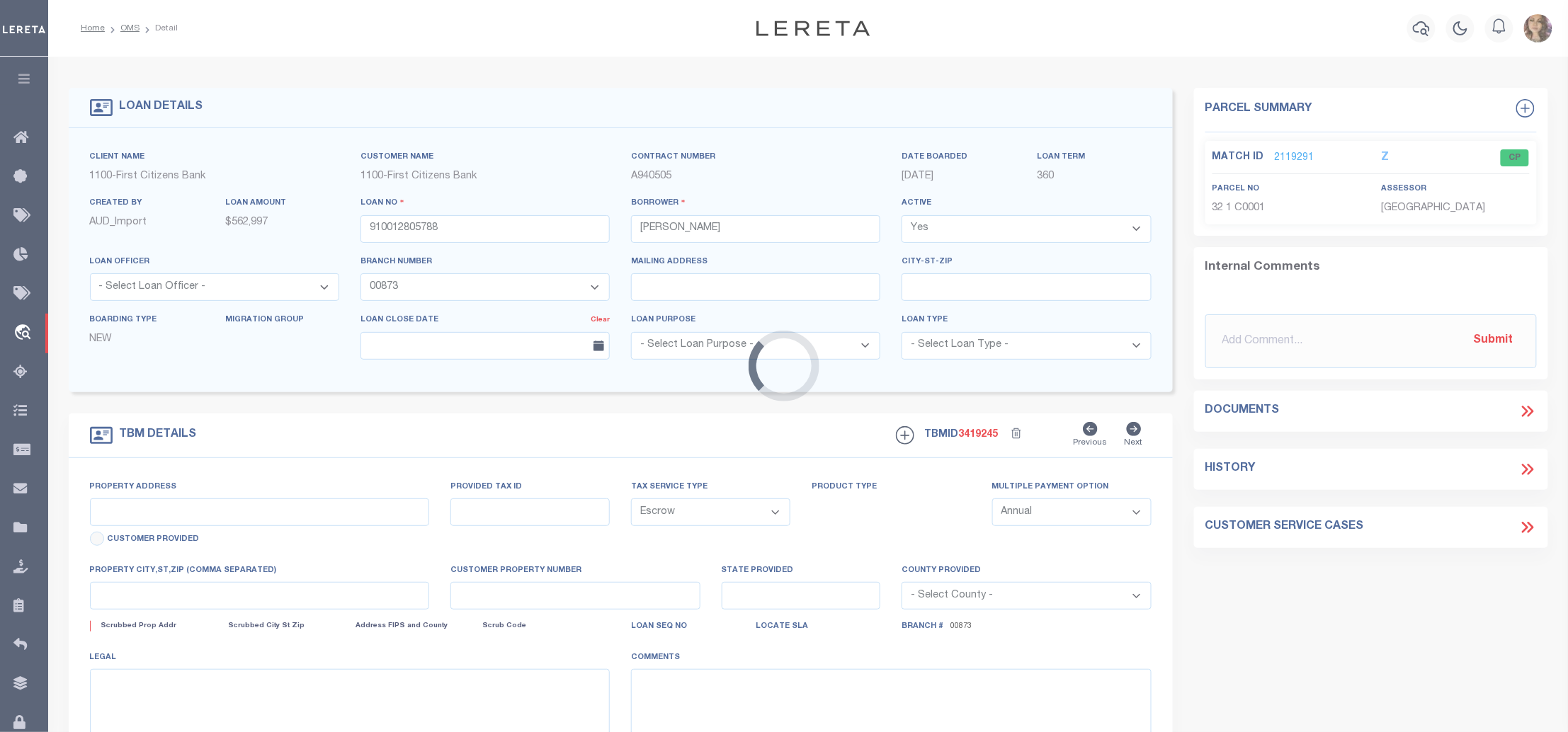
type input "360 FIRST STREET UNIT 1"
select select
type input "HOBOKEN NJ 07030"
type input "NJ"
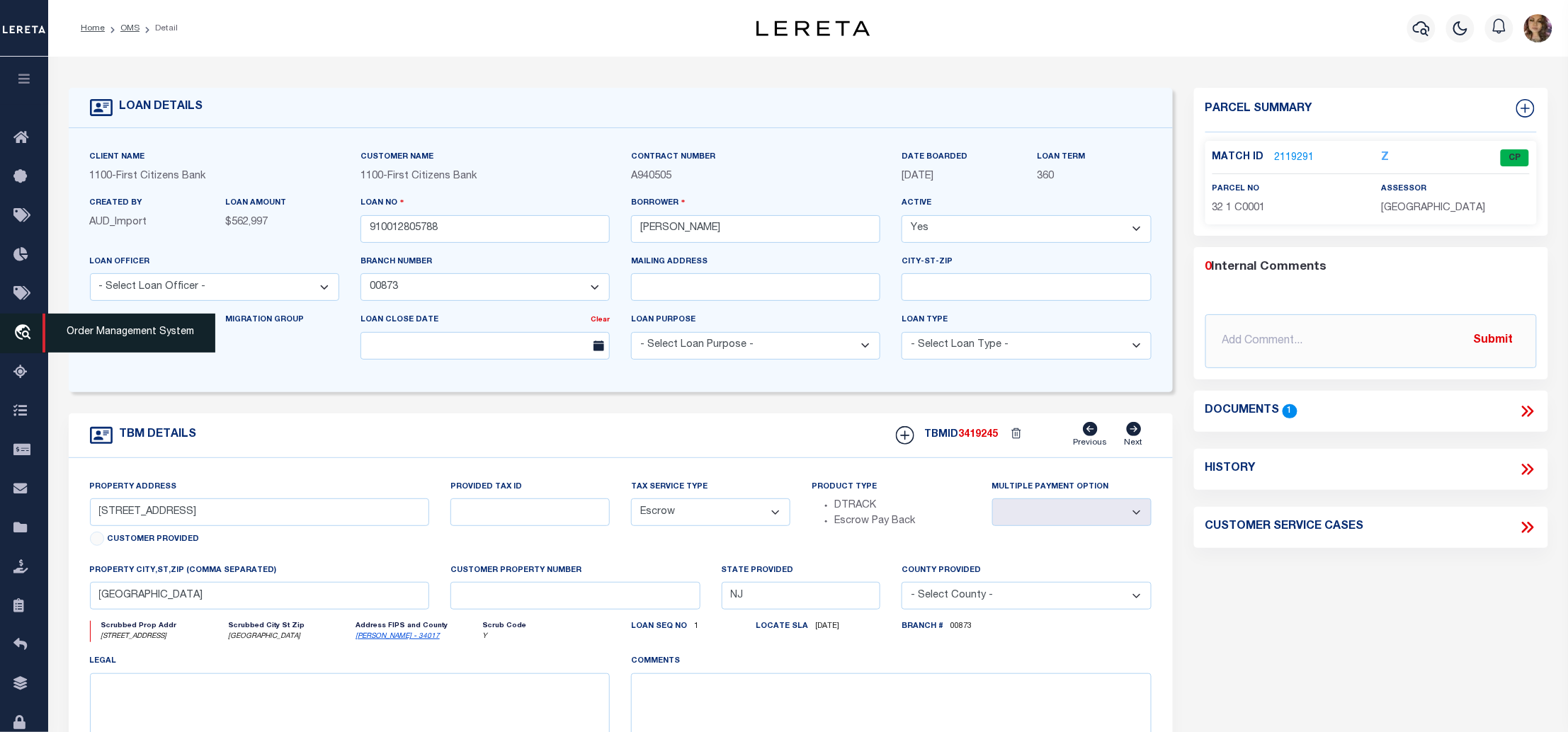
click at [96, 333] on span "Order Management System" at bounding box center [128, 333] width 173 height 39
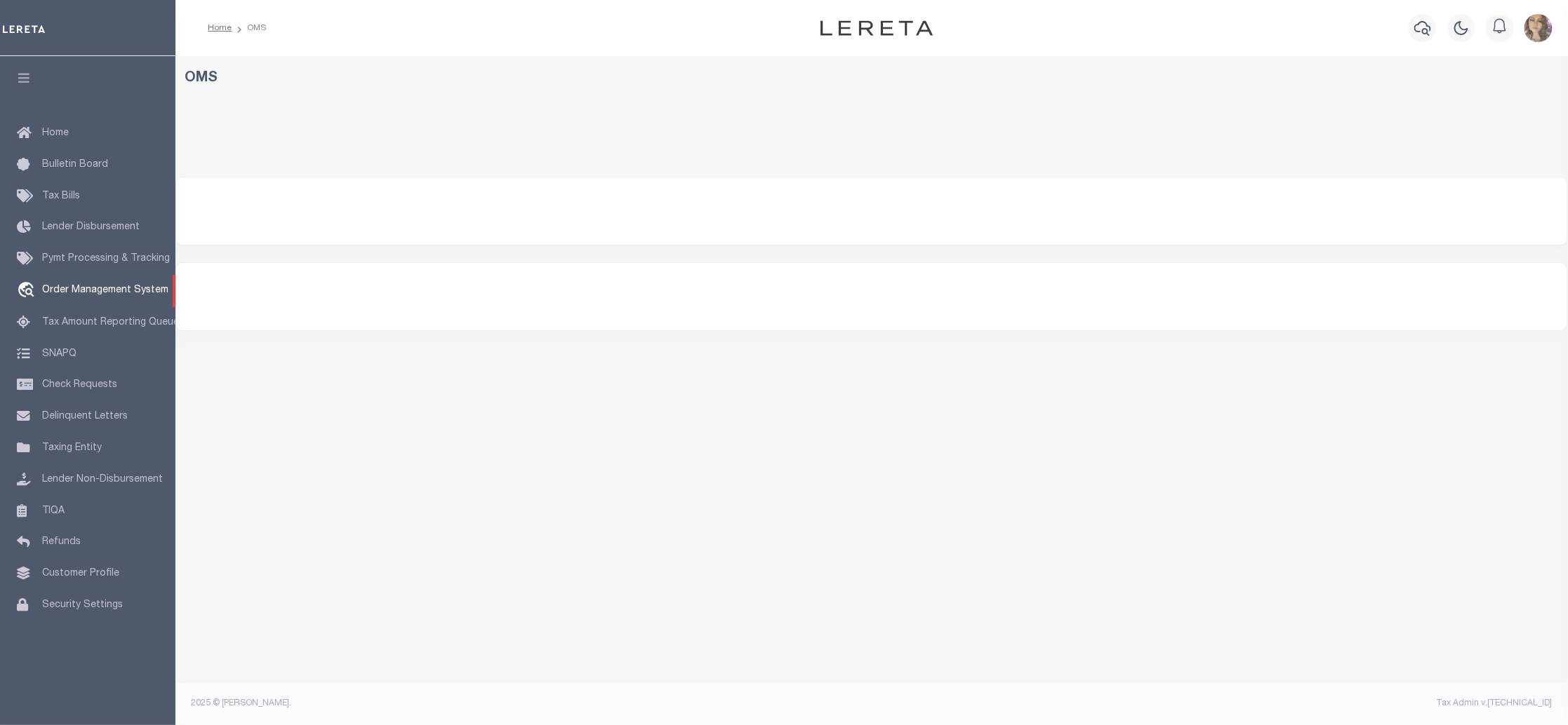
select select "200"
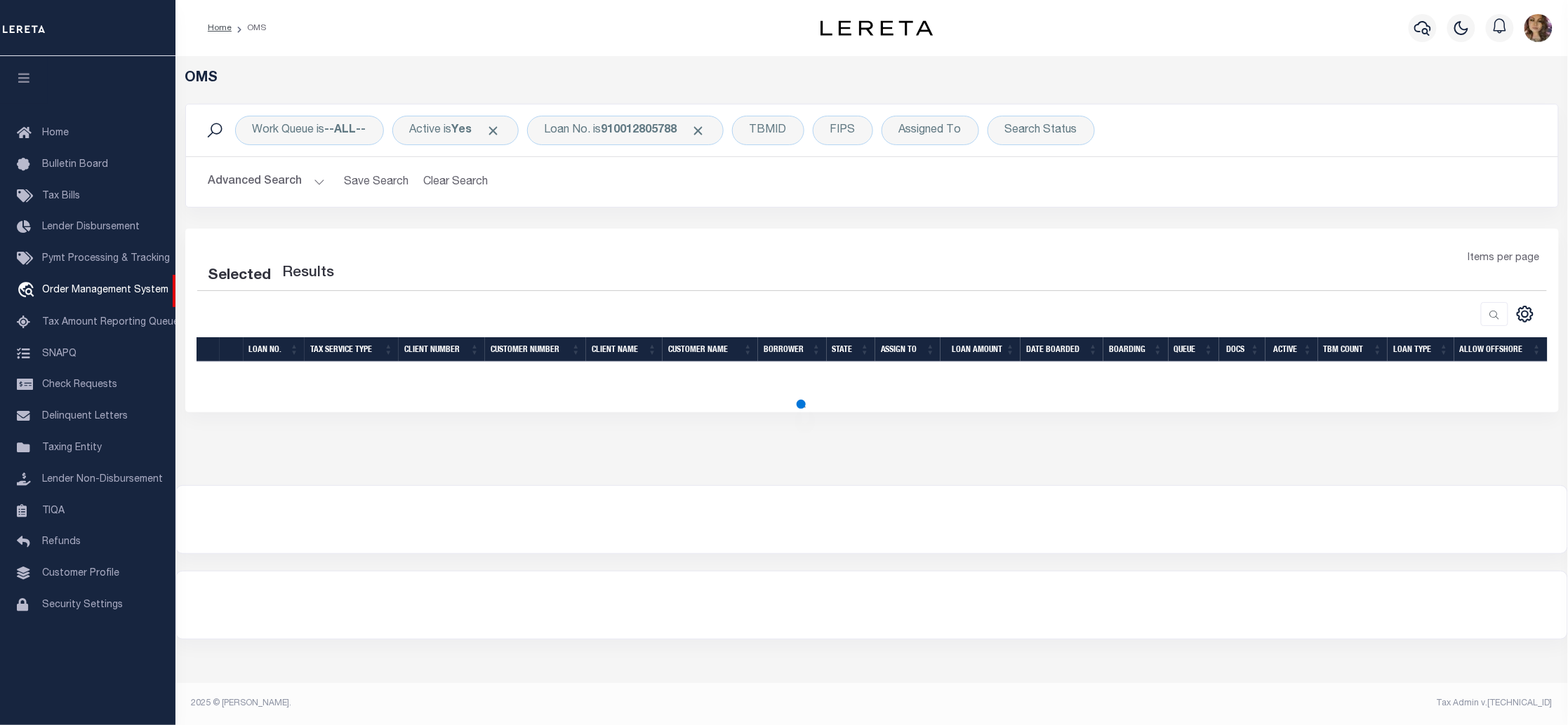
select select "200"
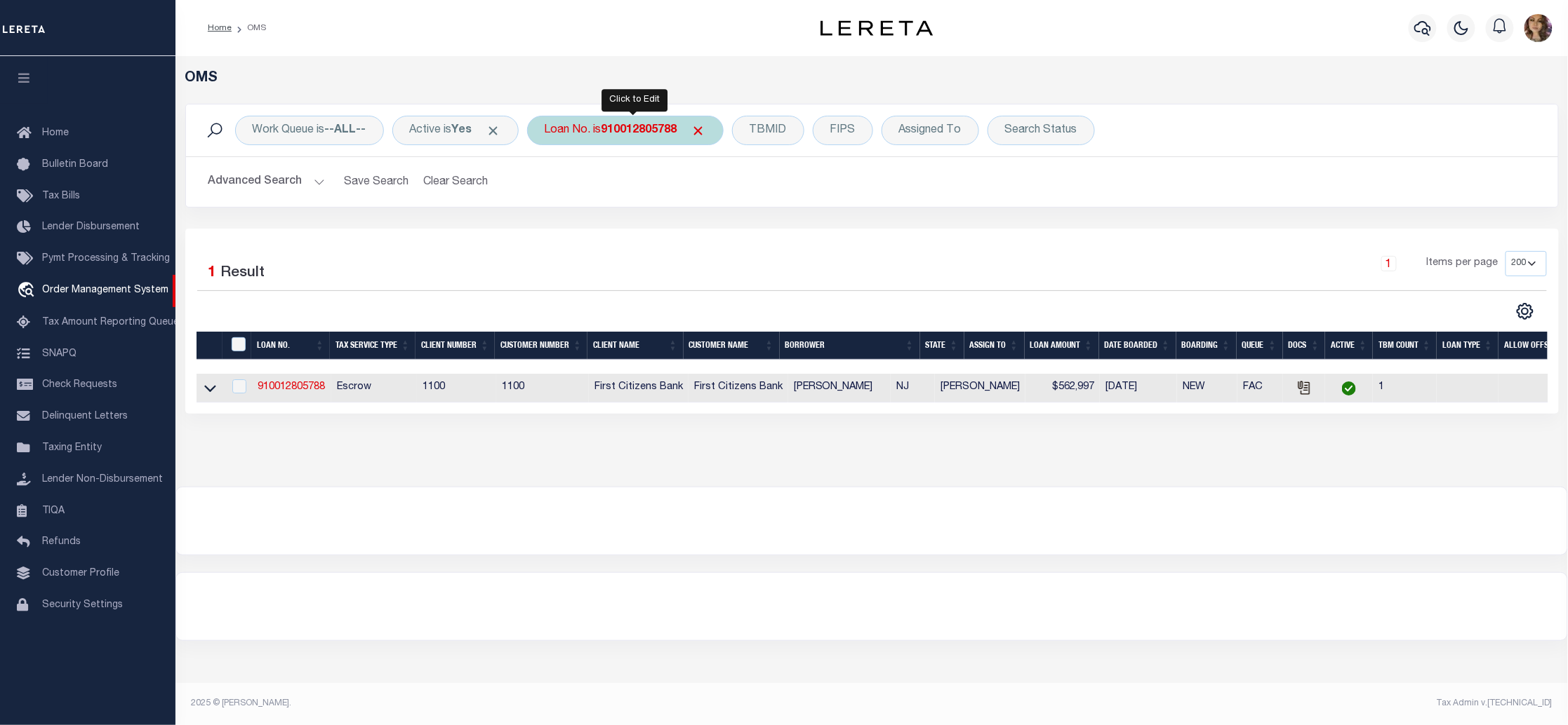
click at [627, 121] on div "Loan No. is 910012805788" at bounding box center [625, 130] width 197 height 30
click at [209, 393] on icon at bounding box center [210, 388] width 12 height 14
